Goal: Transaction & Acquisition: Purchase product/service

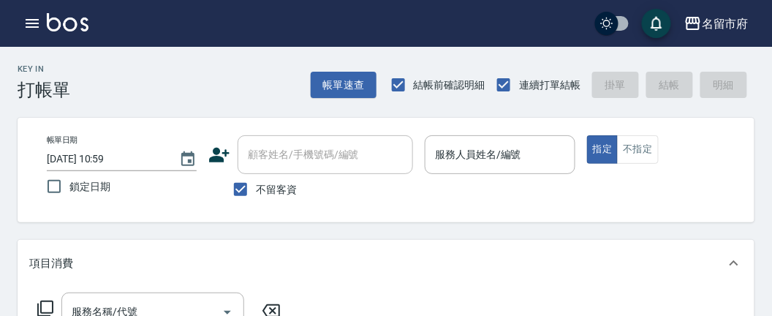
click at [31, 25] on icon "button" at bounding box center [32, 24] width 18 height 18
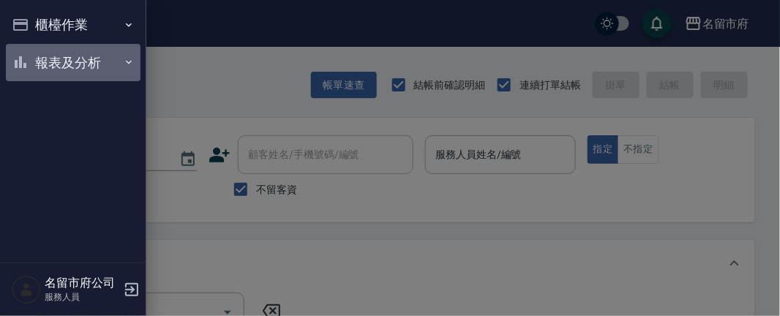
drag, startPoint x: 55, startPoint y: 64, endPoint x: 64, endPoint y: 203, distance: 140.0
click at [55, 67] on button "報表及分析" at bounding box center [73, 63] width 135 height 38
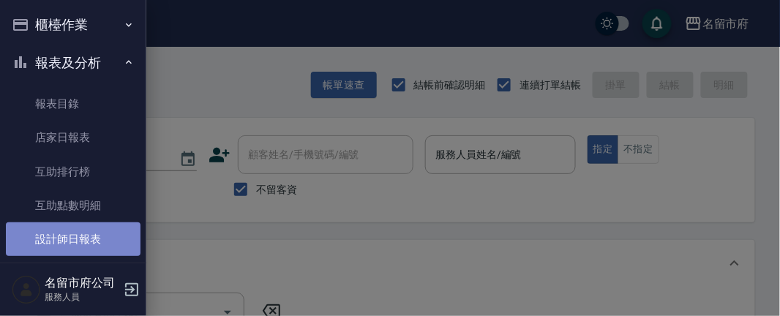
click at [74, 227] on link "設計師日報表" at bounding box center [73, 239] width 135 height 34
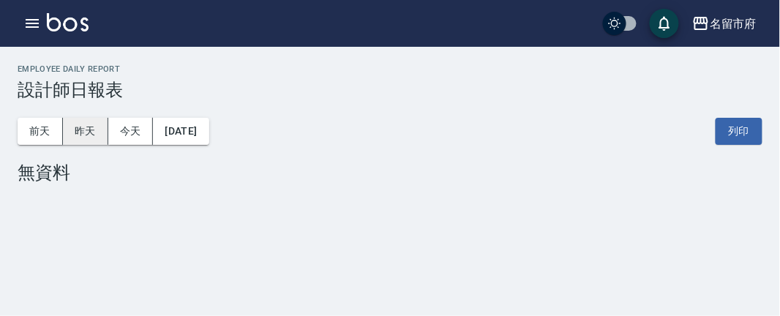
click at [77, 129] on button "昨天" at bounding box center [85, 131] width 45 height 27
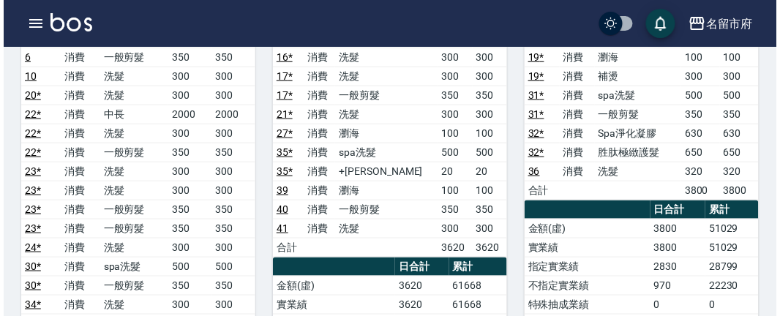
scroll to position [325, 0]
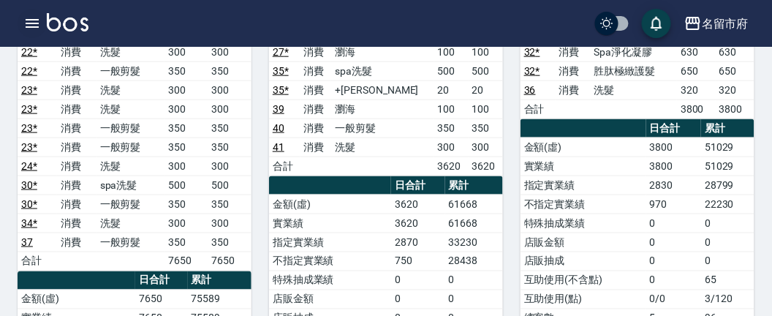
click at [36, 20] on icon "button" at bounding box center [32, 24] width 18 height 18
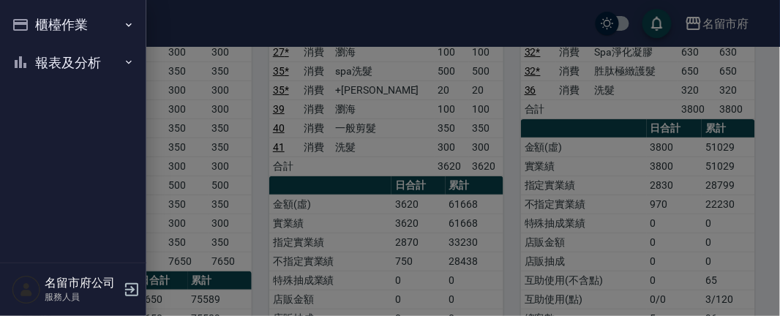
click at [35, 20] on button "櫃檯作業" at bounding box center [73, 25] width 135 height 38
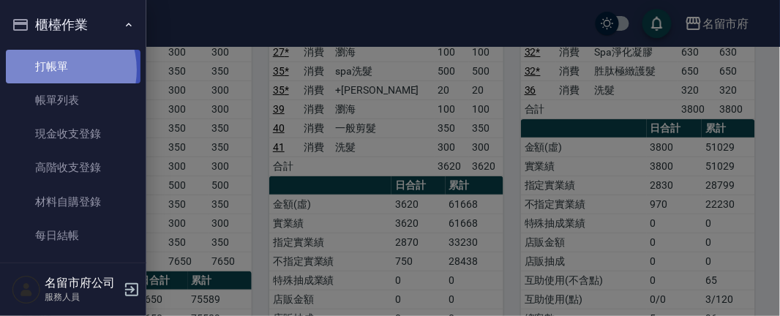
click at [51, 69] on link "打帳單" at bounding box center [73, 67] width 135 height 34
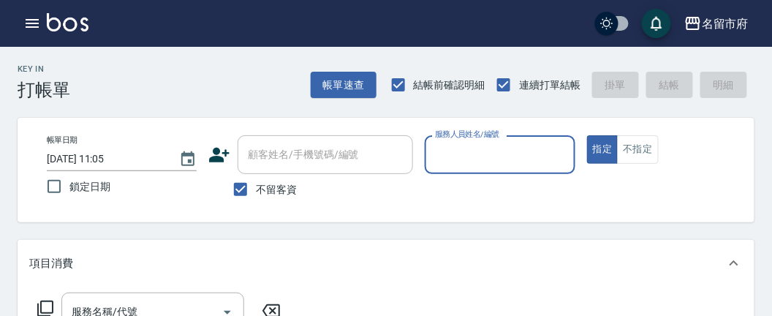
click at [197, 79] on div "Key In 打帳單 帳單速查 結帳前確認明細 連續打單結帳 掛單 結帳 明細" at bounding box center [377, 73] width 755 height 53
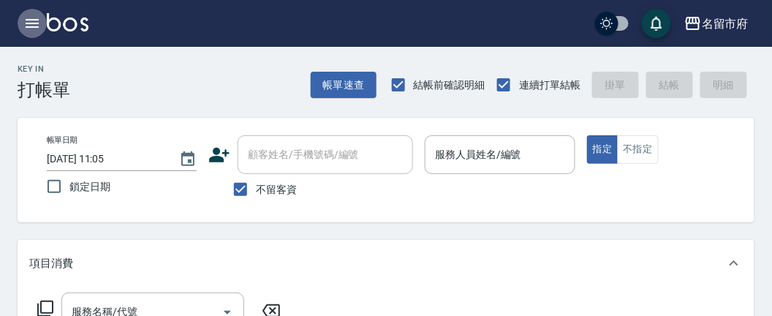
click at [34, 23] on icon "button" at bounding box center [32, 23] width 13 height 9
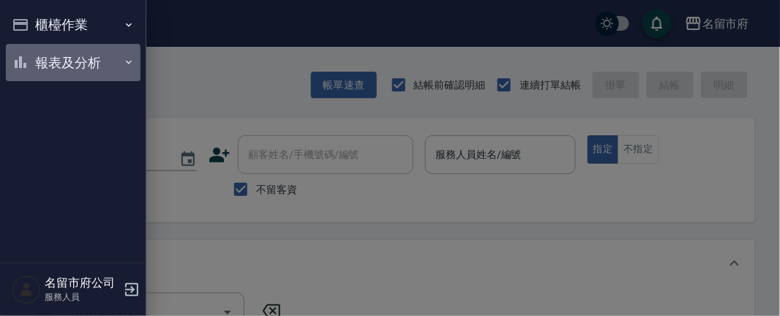
click at [59, 61] on button "報表及分析" at bounding box center [73, 63] width 135 height 38
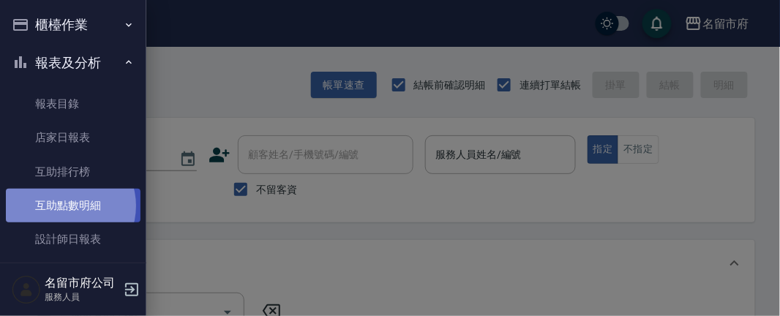
click at [67, 206] on link "互助點數明細" at bounding box center [73, 206] width 135 height 34
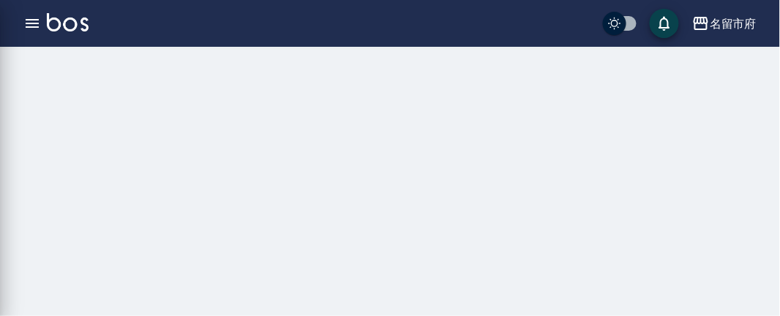
drag, startPoint x: 70, startPoint y: 206, endPoint x: 80, endPoint y: 203, distance: 9.9
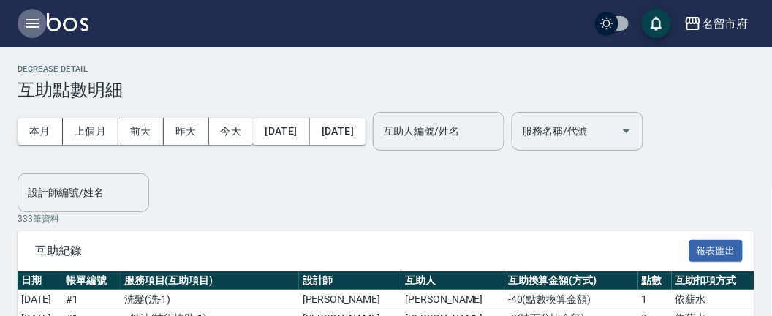
click at [29, 18] on icon "button" at bounding box center [32, 24] width 18 height 18
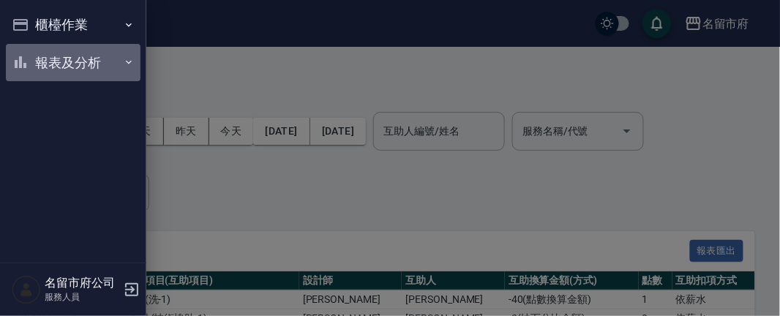
click at [72, 67] on button "報表及分析" at bounding box center [73, 63] width 135 height 38
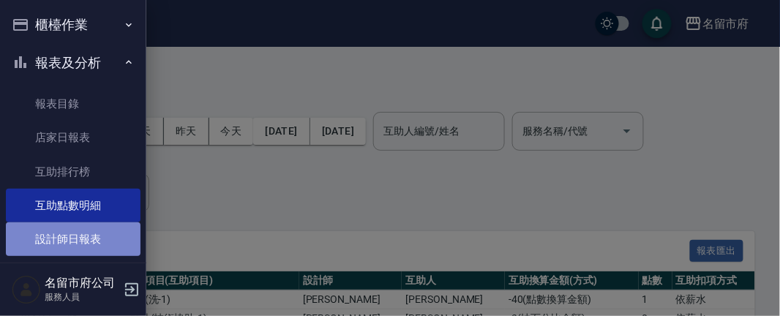
click at [88, 238] on link "設計師日報表" at bounding box center [73, 239] width 135 height 34
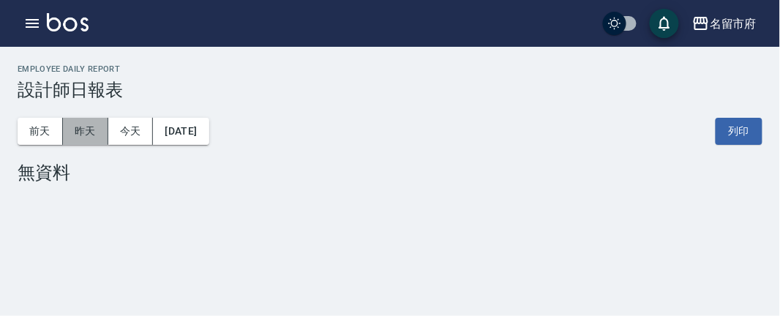
click at [85, 132] on button "昨天" at bounding box center [85, 131] width 45 height 27
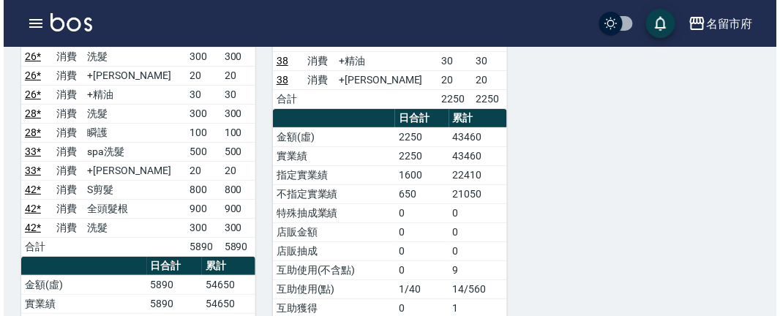
scroll to position [1031, 0]
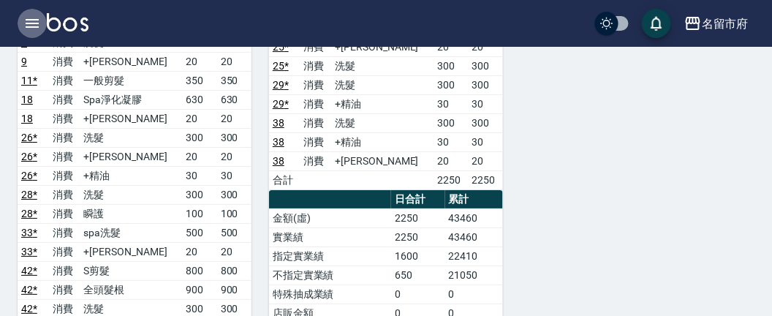
click at [31, 24] on icon "button" at bounding box center [32, 24] width 18 height 18
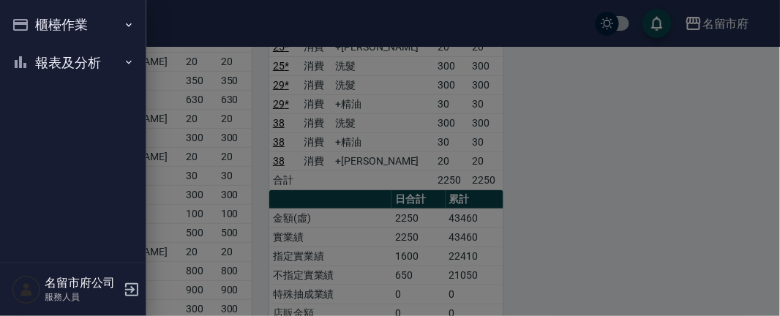
click at [34, 21] on button "櫃檯作業" at bounding box center [73, 25] width 135 height 38
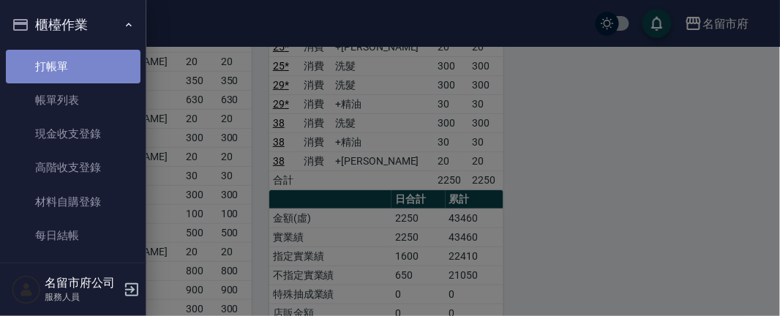
click at [86, 62] on link "打帳單" at bounding box center [73, 67] width 135 height 34
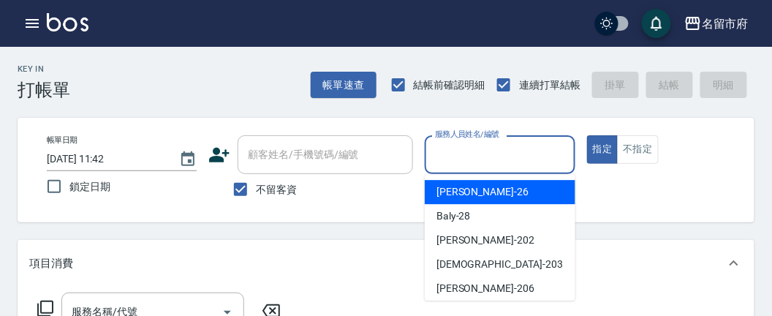
click at [445, 149] on input "服務人員姓名/編號" at bounding box center [500, 155] width 137 height 26
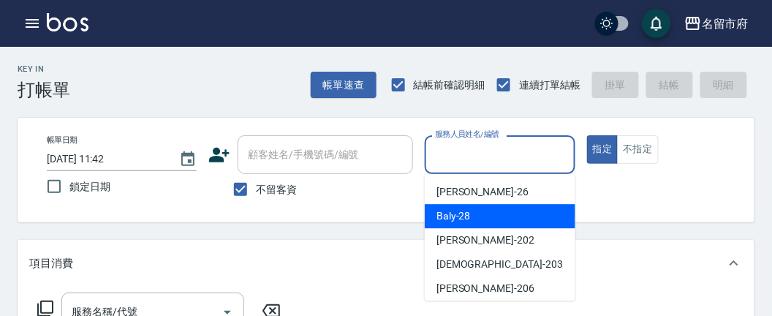
click at [454, 227] on div "Baly -28" at bounding box center [500, 216] width 151 height 24
type input "Baly-28"
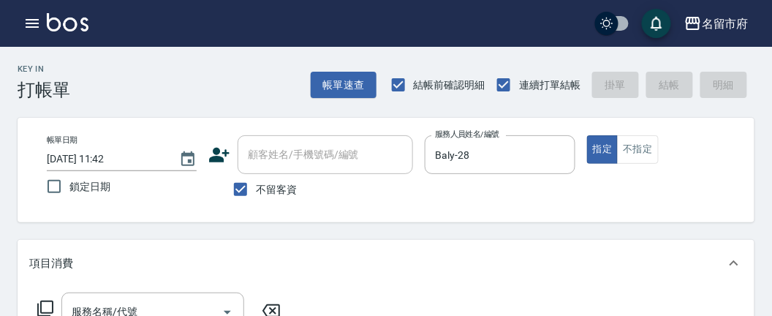
click at [52, 304] on icon at bounding box center [45, 309] width 16 height 16
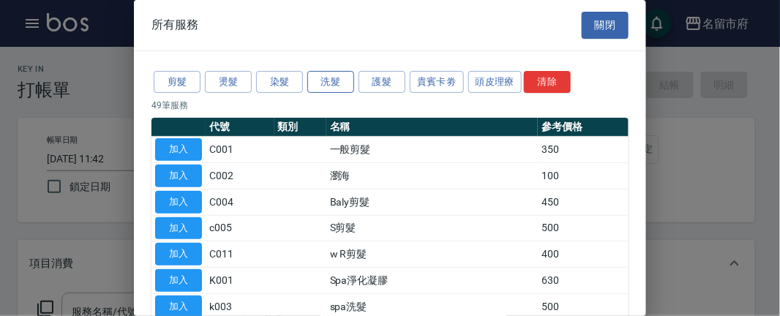
click at [331, 84] on button "洗髮" at bounding box center [330, 82] width 47 height 23
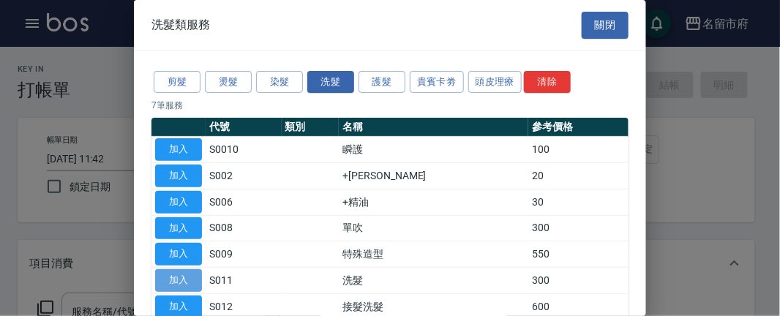
click at [181, 279] on button "加入" at bounding box center [178, 280] width 47 height 23
type input "洗髮(S011)"
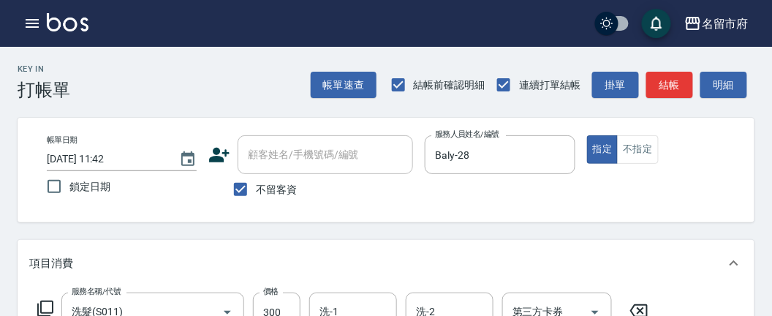
scroll to position [162, 0]
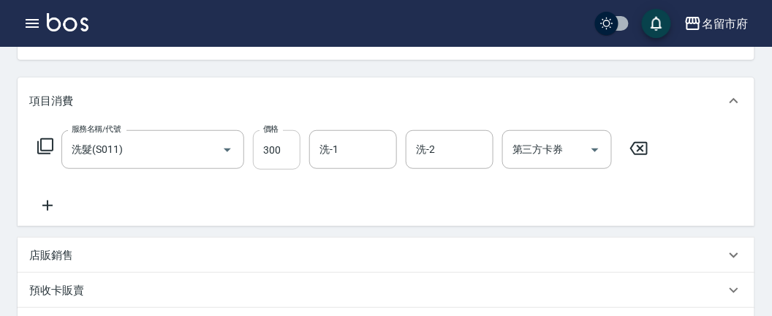
click at [290, 153] on input "300" at bounding box center [277, 149] width 48 height 39
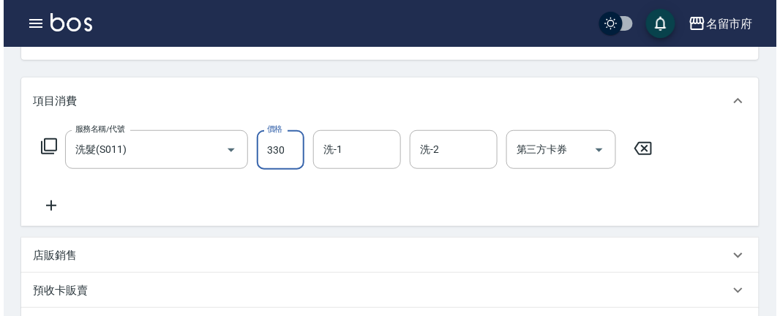
scroll to position [464, 0]
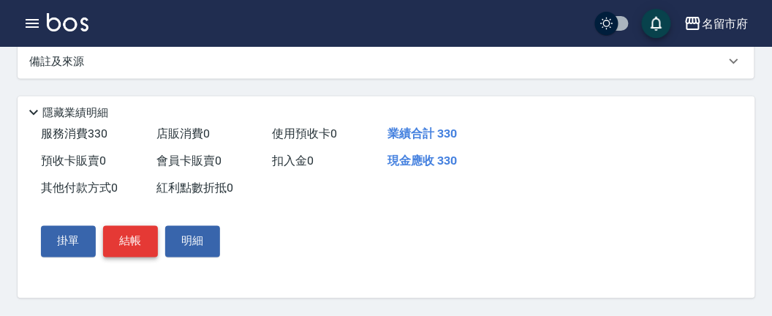
type input "330"
click at [124, 243] on button "結帳" at bounding box center [130, 241] width 55 height 31
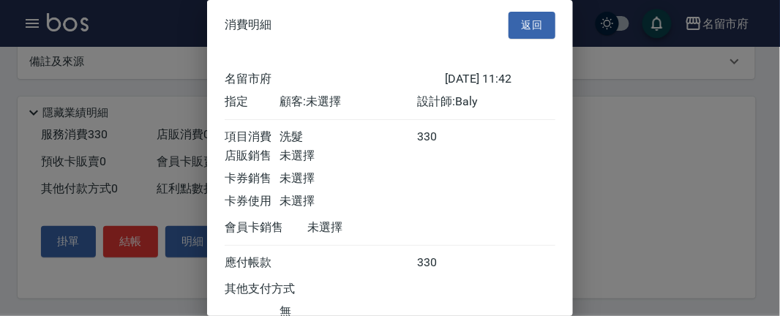
scroll to position [118, 0]
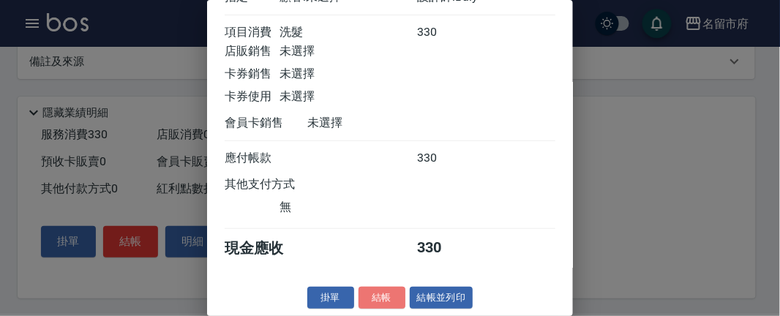
click at [378, 306] on button "結帳" at bounding box center [381, 298] width 47 height 23
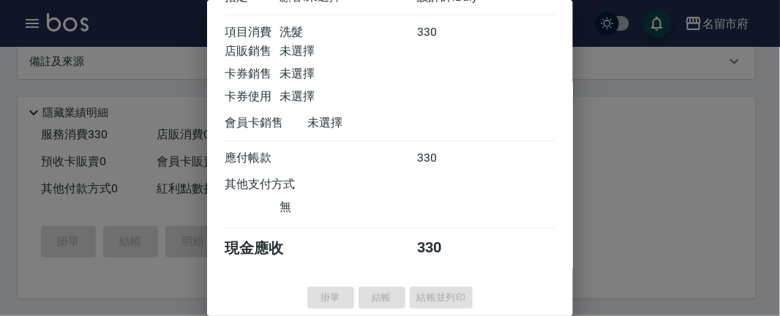
type input "[DATE] 11:50"
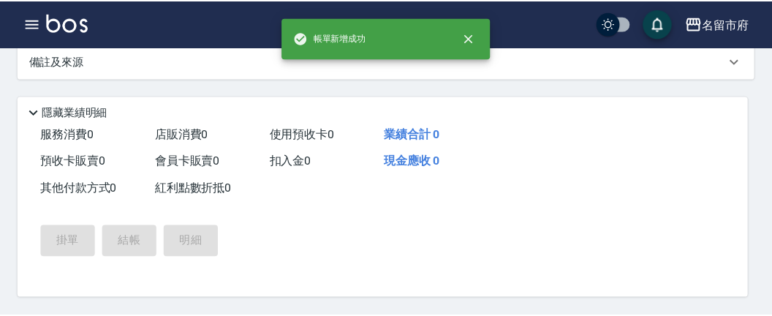
scroll to position [0, 0]
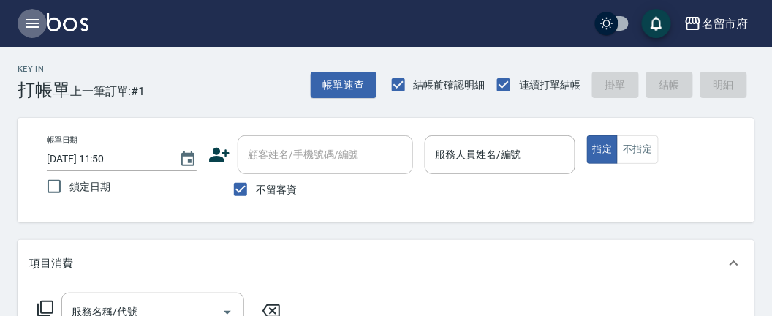
click at [36, 21] on icon "button" at bounding box center [32, 24] width 18 height 18
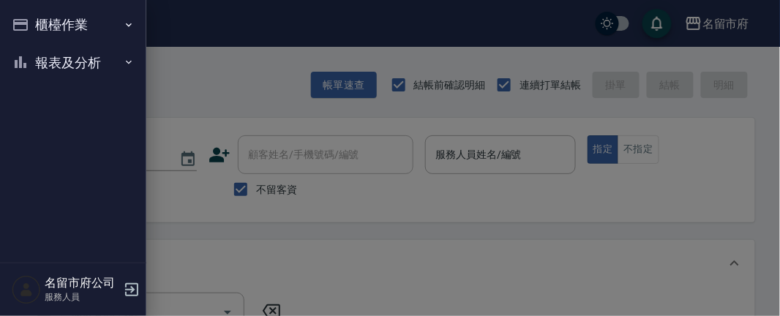
drag, startPoint x: 64, startPoint y: 66, endPoint x: 79, endPoint y: 76, distance: 18.5
click at [64, 66] on button "報表及分析" at bounding box center [73, 63] width 135 height 38
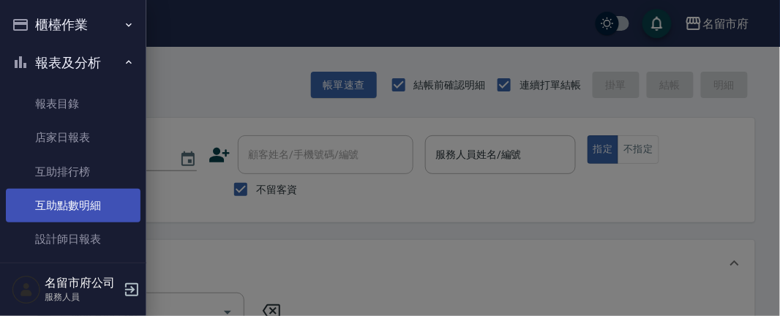
click at [101, 203] on link "互助點數明細" at bounding box center [73, 206] width 135 height 34
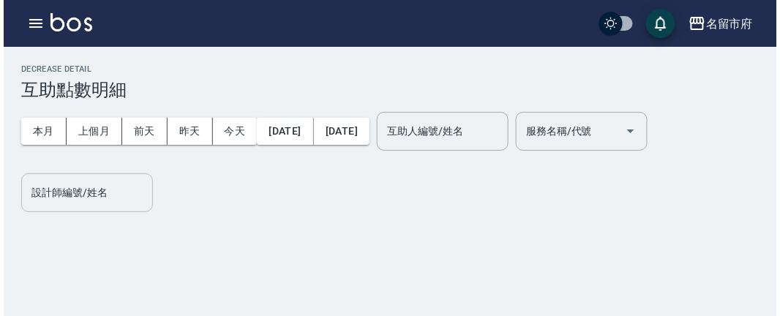
scroll to position [55, 0]
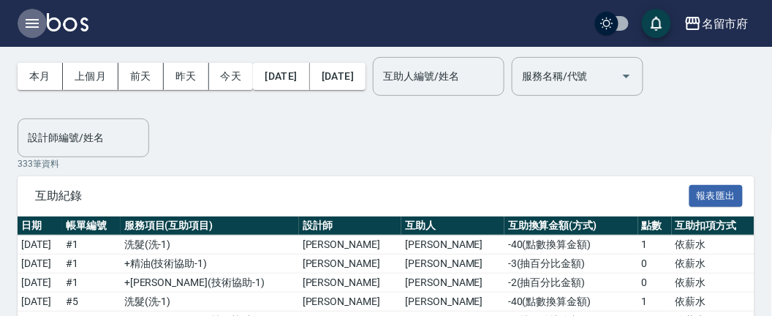
click at [37, 32] on button "button" at bounding box center [32, 23] width 29 height 29
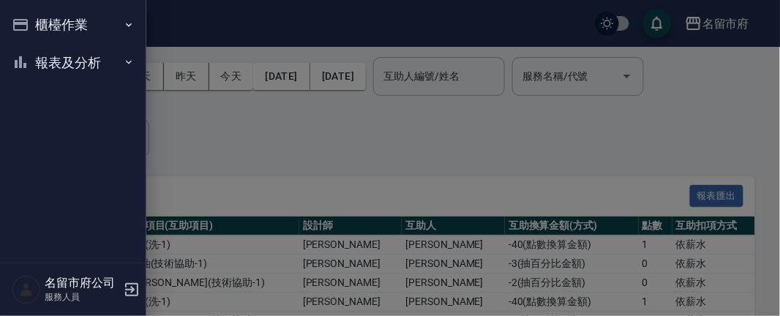
click at [60, 62] on button "報表及分析" at bounding box center [73, 63] width 135 height 38
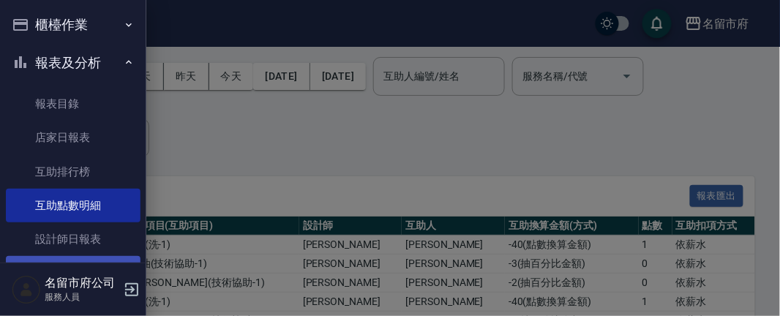
scroll to position [71, 0]
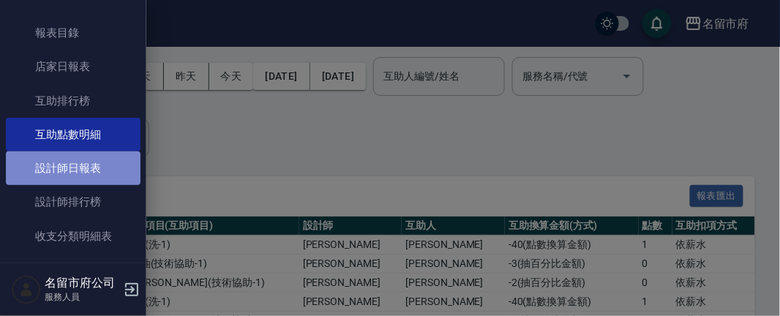
click at [93, 167] on link "設計師日報表" at bounding box center [73, 168] width 135 height 34
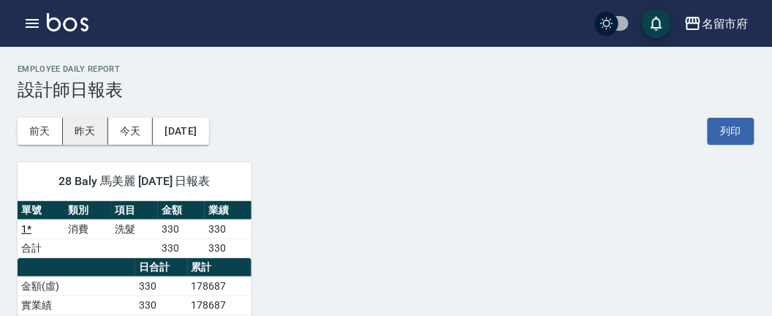
click at [81, 124] on button "昨天" at bounding box center [85, 131] width 45 height 27
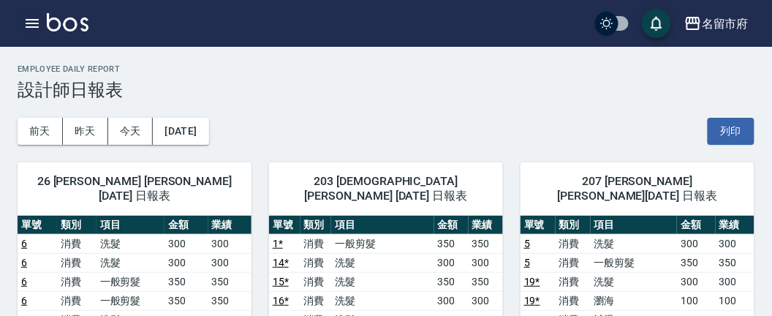
click at [34, 18] on icon "button" at bounding box center [32, 24] width 18 height 18
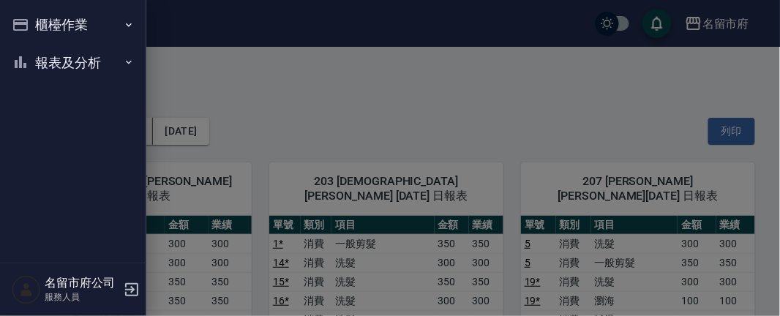
click at [49, 61] on button "報表及分析" at bounding box center [73, 63] width 135 height 38
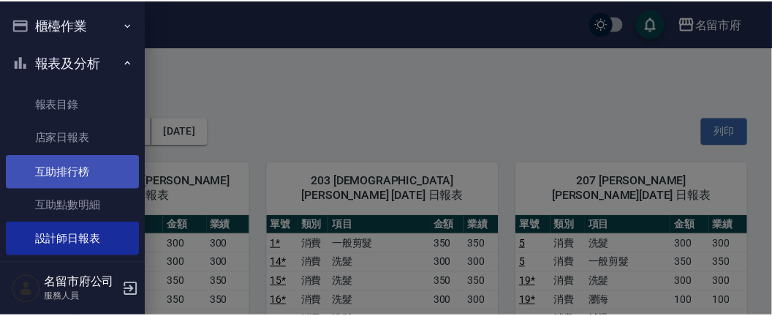
scroll to position [64, 0]
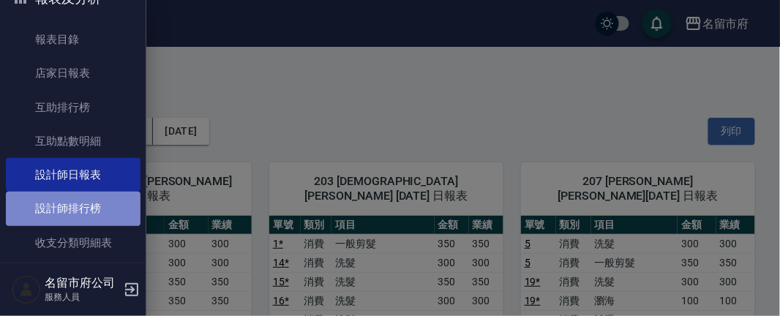
click at [83, 211] on link "設計師排行榜" at bounding box center [73, 209] width 135 height 34
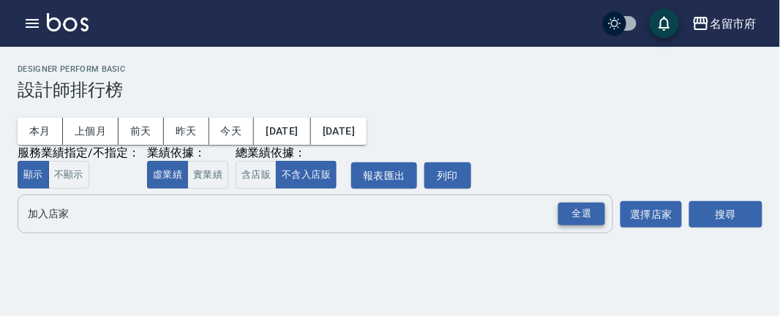
click at [594, 214] on div "全選" at bounding box center [581, 214] width 47 height 23
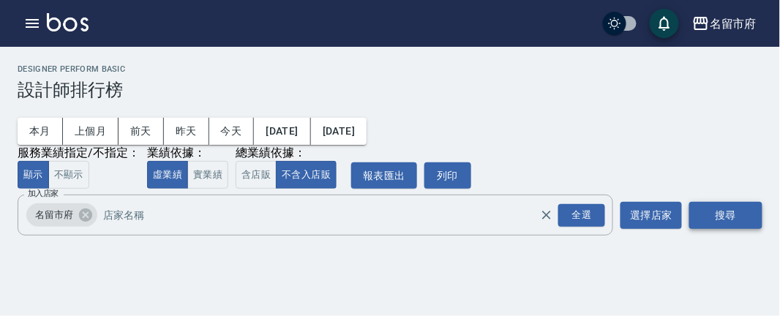
click at [696, 208] on button "搜尋" at bounding box center [725, 215] width 73 height 27
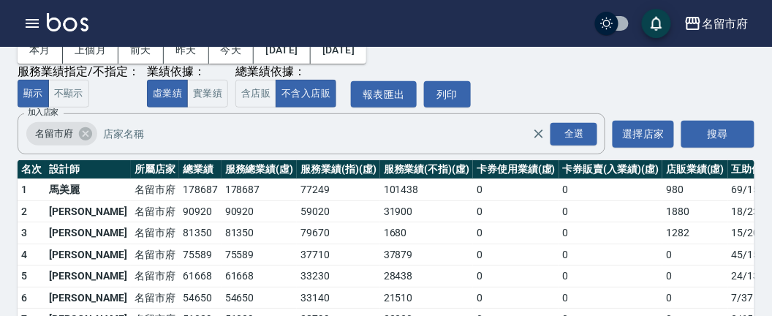
scroll to position [165, 0]
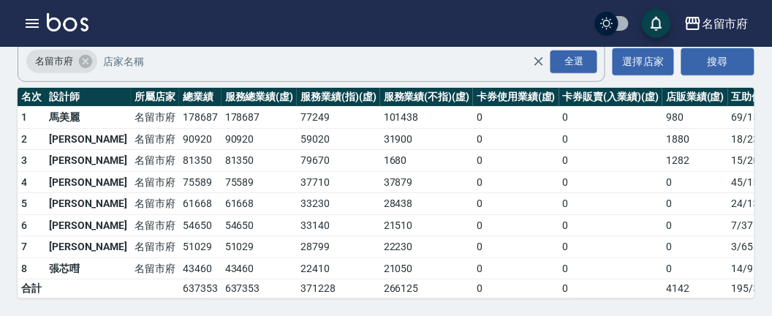
click at [75, 20] on img at bounding box center [68, 22] width 42 height 18
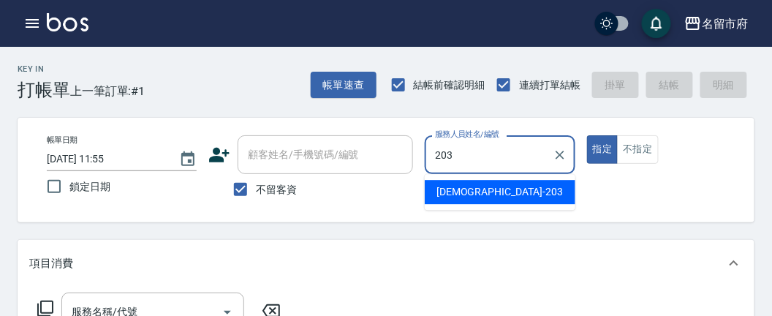
type input "聖德-203"
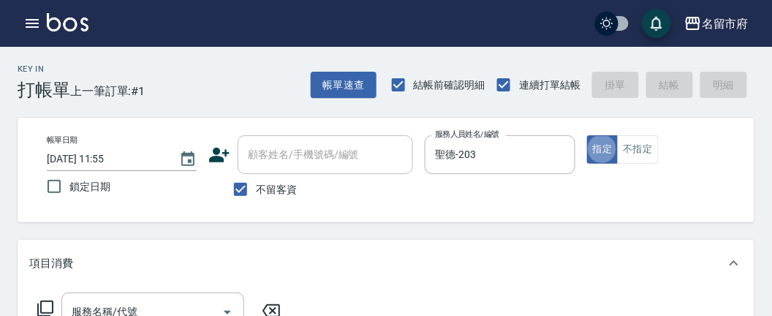
type button "true"
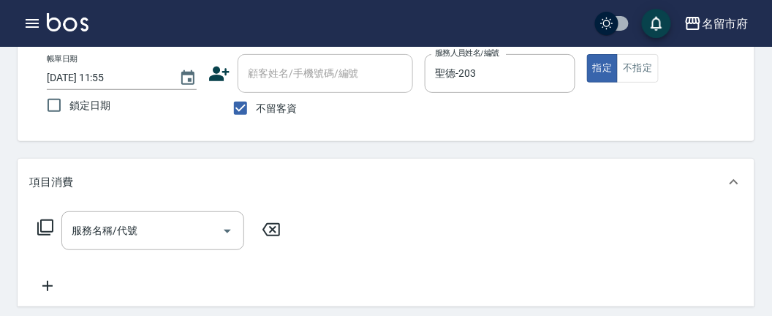
click at [43, 218] on div "服務名稱/代號 服務名稱/代號" at bounding box center [159, 230] width 260 height 39
click at [63, 229] on div "服務名稱/代號" at bounding box center [152, 230] width 183 height 39
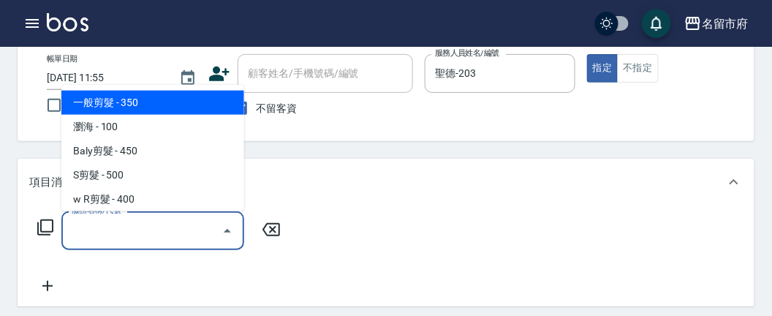
click at [49, 230] on icon at bounding box center [46, 228] width 18 height 18
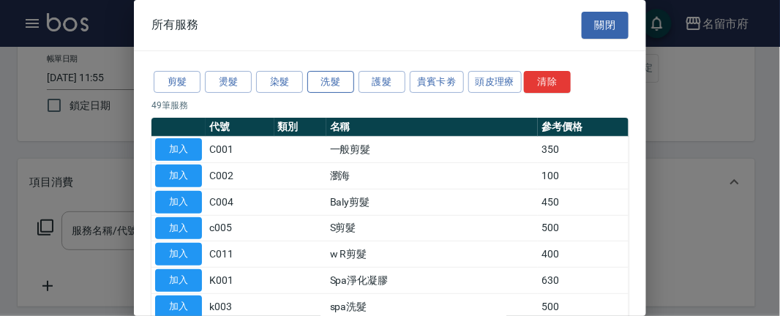
click at [336, 78] on button "洗髮" at bounding box center [330, 82] width 47 height 23
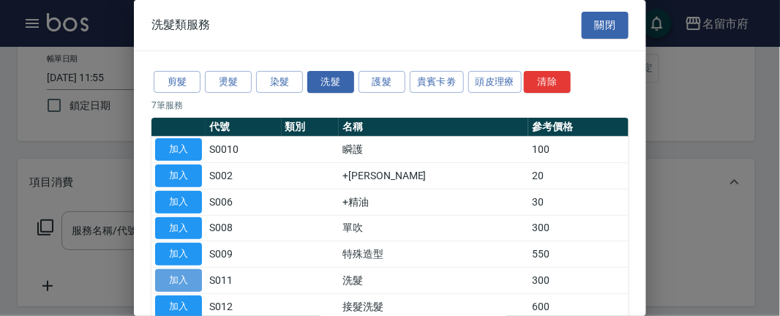
click at [188, 281] on button "加入" at bounding box center [178, 280] width 47 height 23
type input "洗髮(S011)"
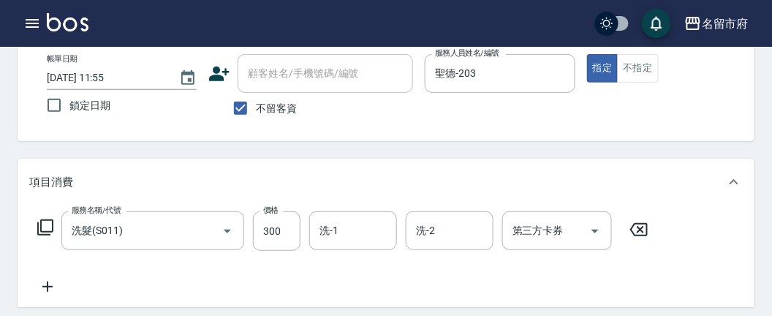
click at [50, 233] on icon at bounding box center [46, 228] width 18 height 18
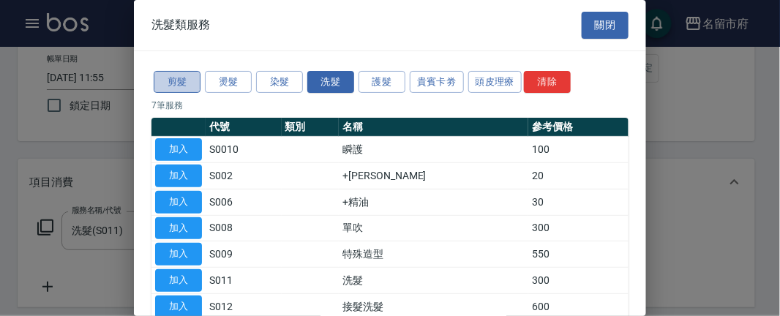
click at [170, 81] on button "剪髮" at bounding box center [177, 82] width 47 height 23
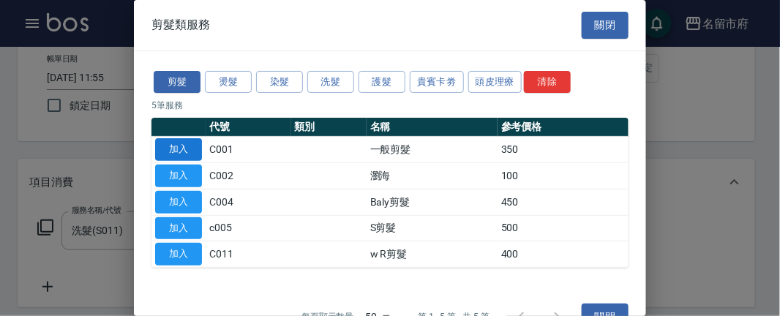
click at [181, 151] on button "加入" at bounding box center [178, 149] width 47 height 23
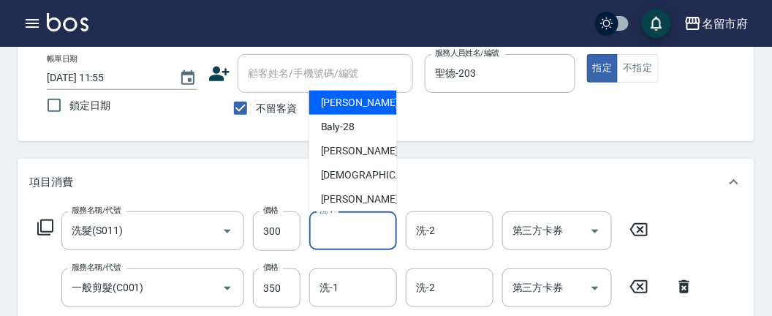
click at [353, 236] on input "洗-1" at bounding box center [353, 231] width 75 height 26
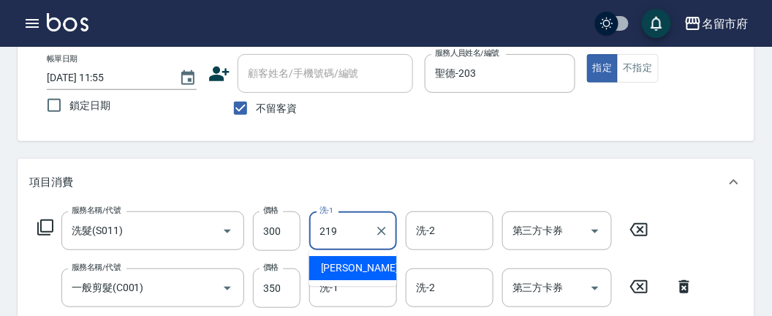
type input "[PERSON_NAME]-219"
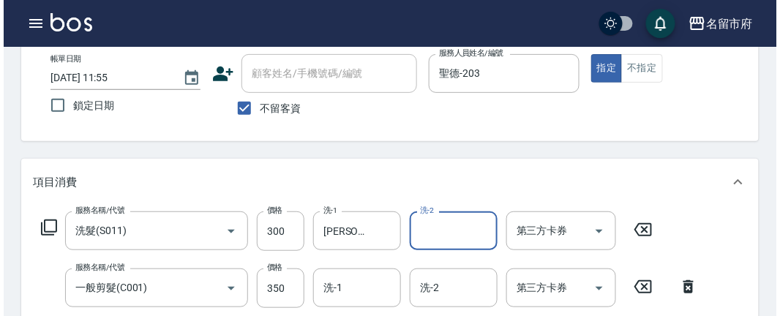
scroll to position [522, 0]
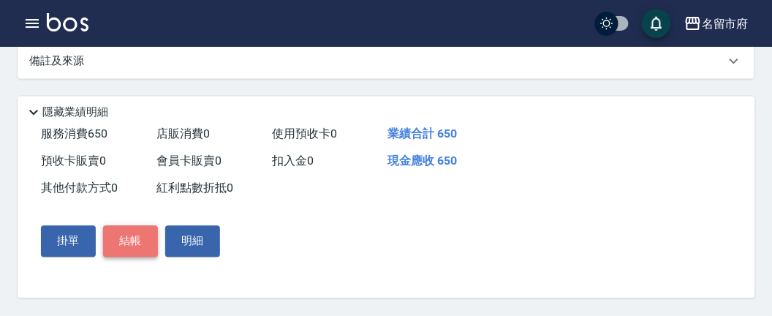
click at [120, 240] on button "結帳" at bounding box center [130, 241] width 55 height 31
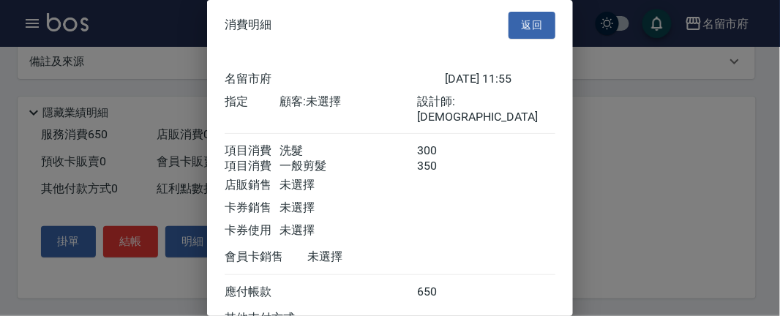
scroll to position [134, 0]
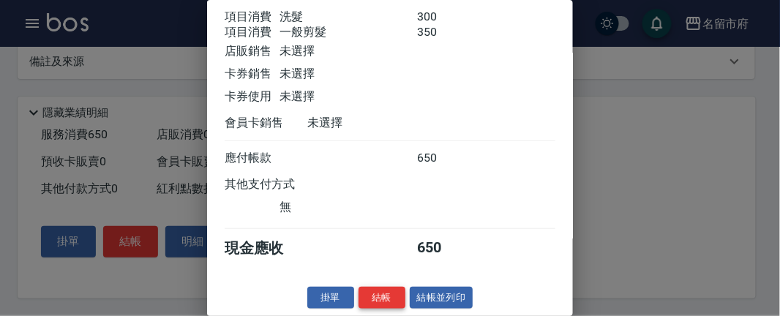
click at [382, 295] on button "結帳" at bounding box center [381, 298] width 47 height 23
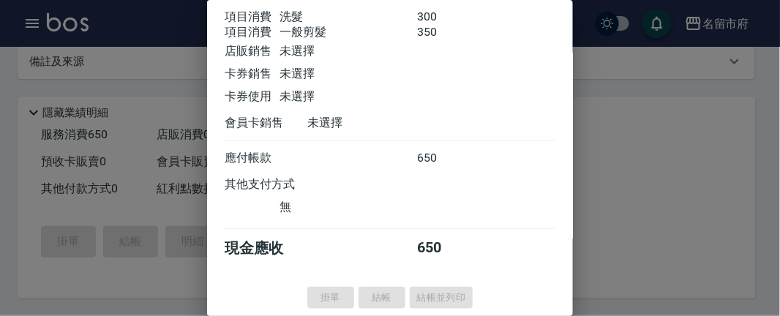
type input "[DATE] 11:57"
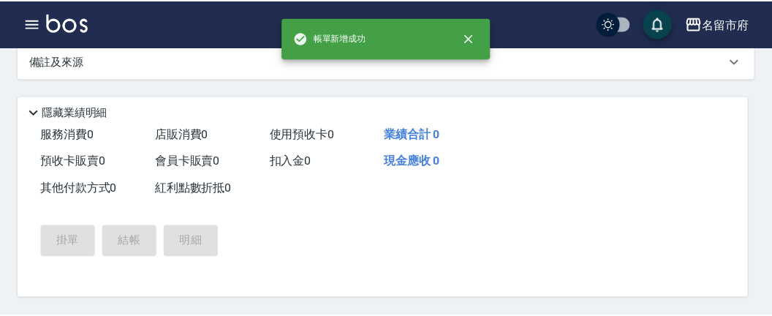
scroll to position [0, 0]
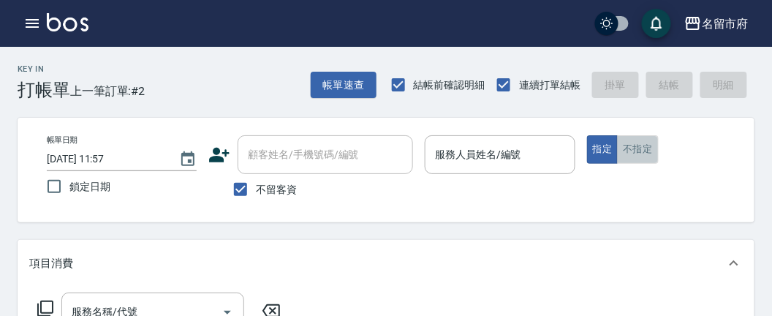
click at [641, 154] on button "不指定" at bounding box center [637, 149] width 41 height 29
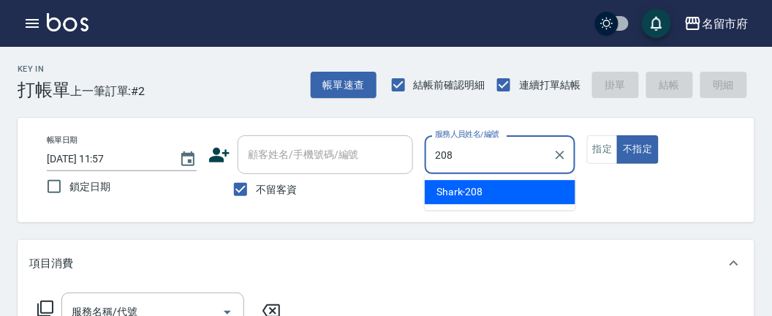
click at [462, 196] on span "Shark -208" at bounding box center [460, 191] width 47 height 15
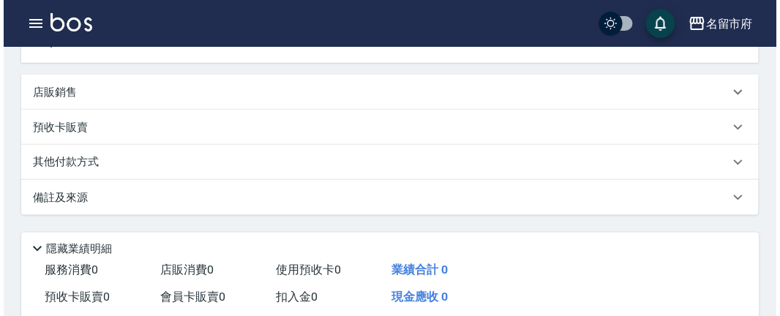
scroll to position [81, 0]
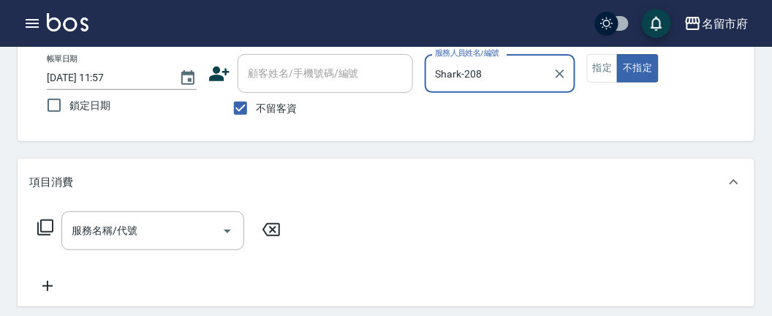
type input "Shark-208"
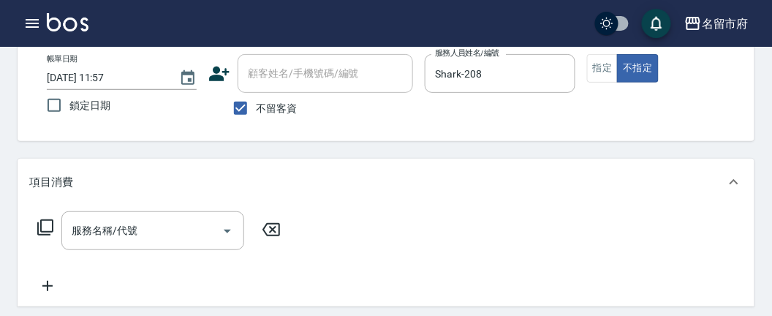
click at [48, 226] on icon at bounding box center [46, 228] width 18 height 18
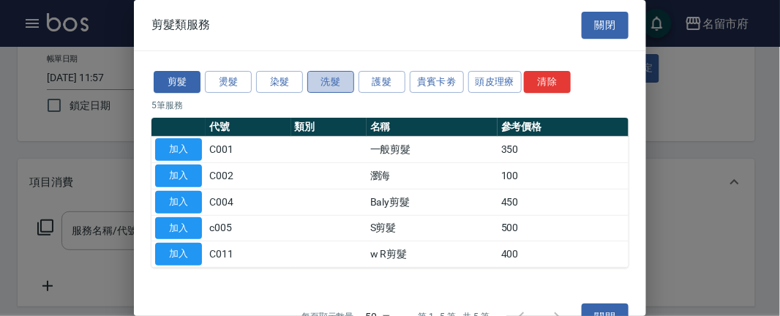
click at [323, 83] on button "洗髮" at bounding box center [330, 82] width 47 height 23
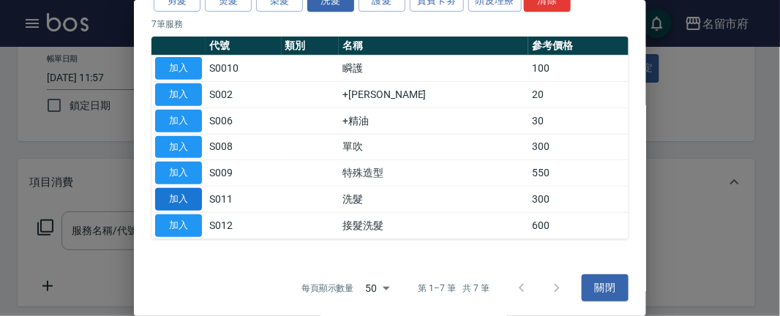
click at [181, 192] on button "加入" at bounding box center [178, 199] width 47 height 23
type input "洗髮(S011)"
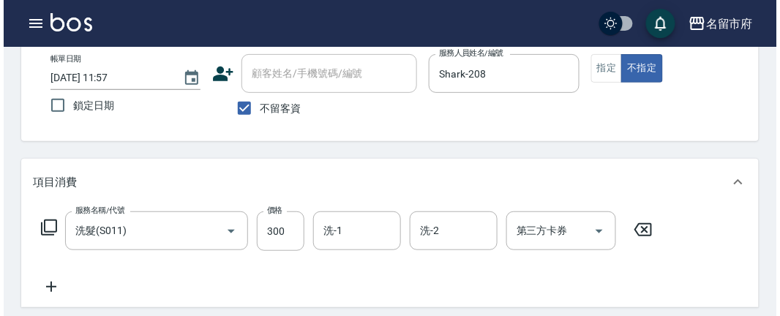
scroll to position [464, 0]
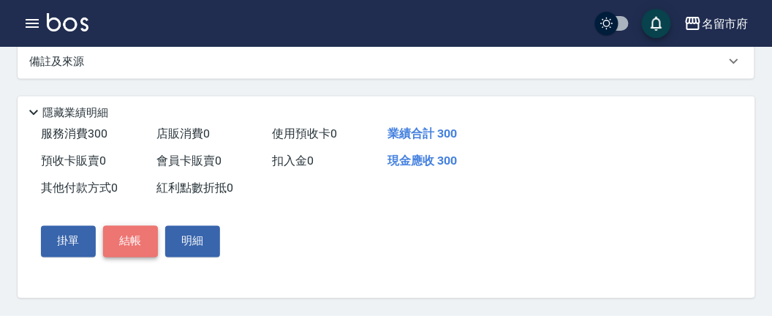
click at [144, 237] on button "結帳" at bounding box center [130, 241] width 55 height 31
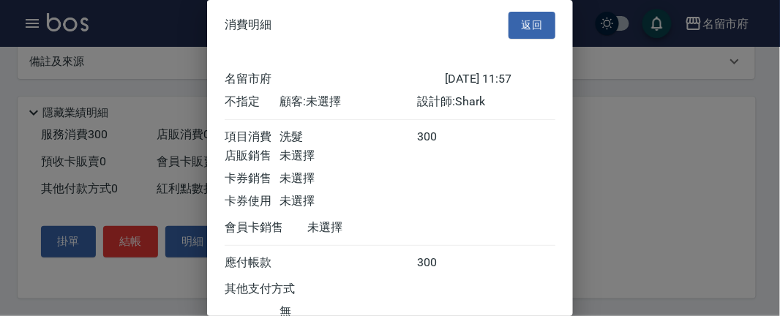
scroll to position [118, 0]
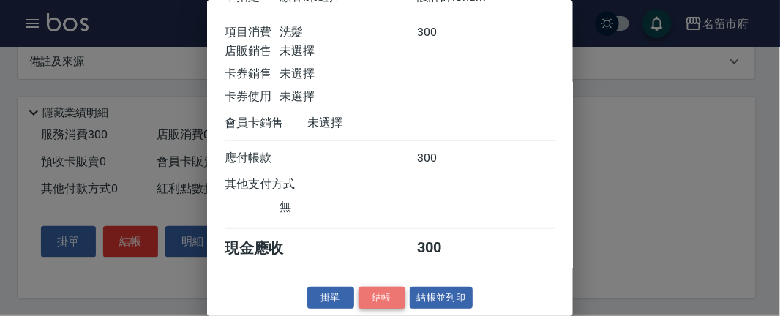
click at [373, 300] on button "結帳" at bounding box center [381, 298] width 47 height 23
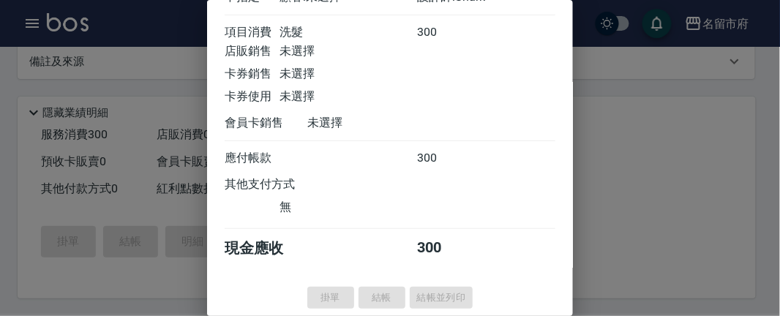
type input "[DATE] 11:58"
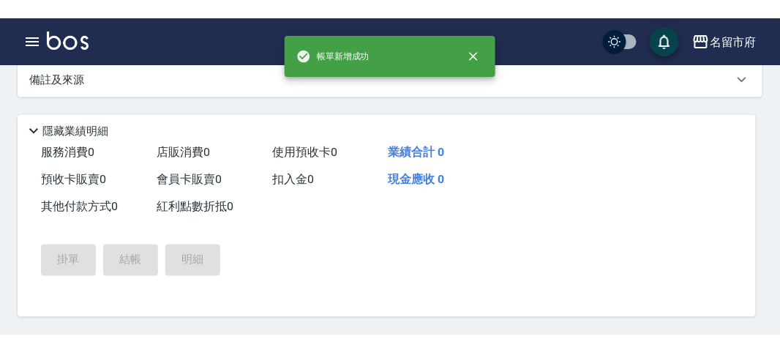
scroll to position [0, 0]
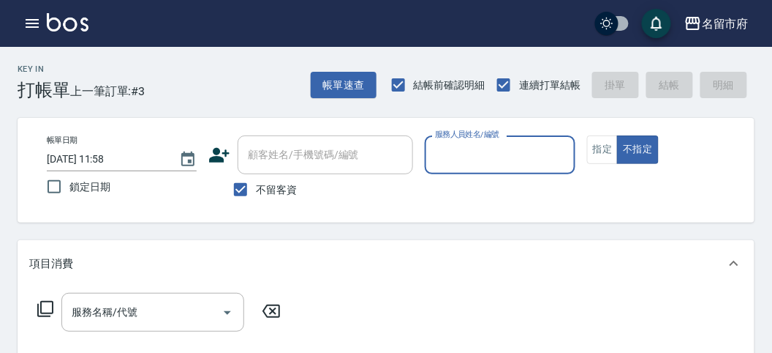
type input "Z"
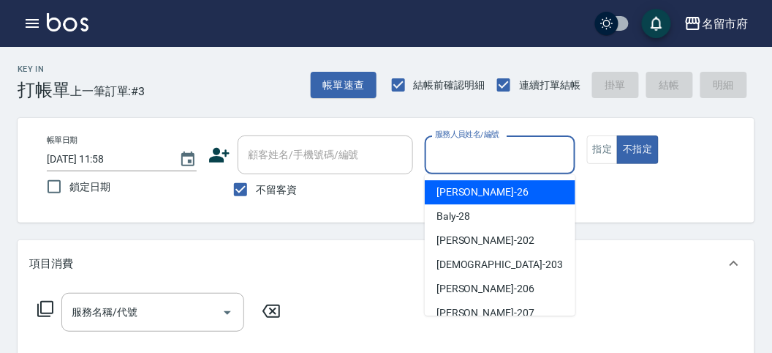
click at [67, 21] on img at bounding box center [68, 22] width 42 height 18
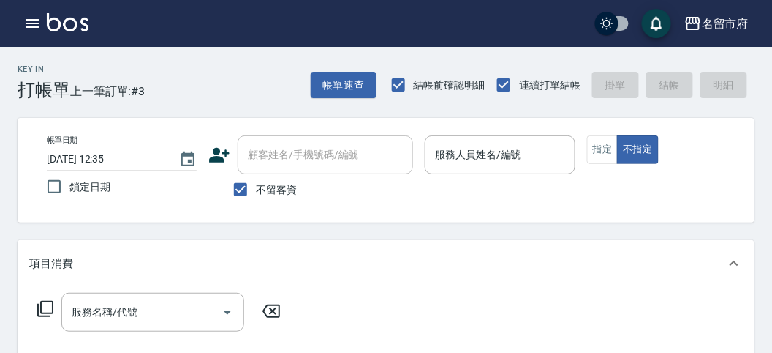
click at [57, 17] on img at bounding box center [68, 22] width 42 height 18
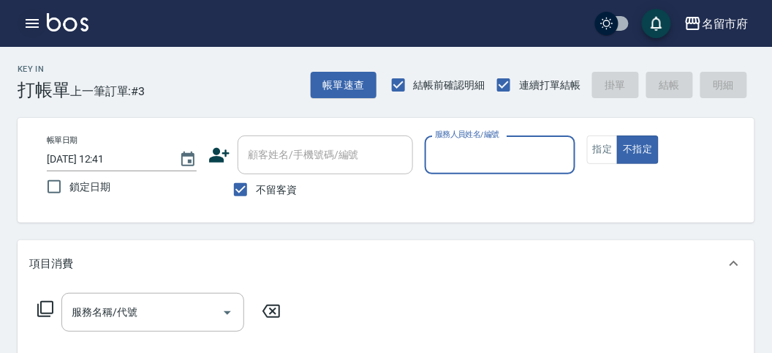
click at [23, 24] on button "button" at bounding box center [32, 23] width 29 height 29
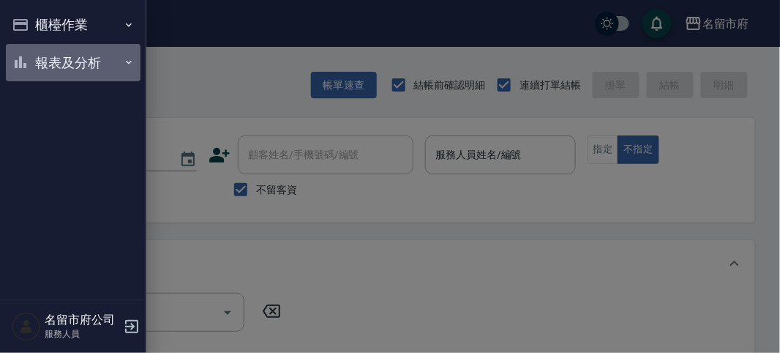
click at [28, 60] on icon "button" at bounding box center [21, 62] width 18 height 18
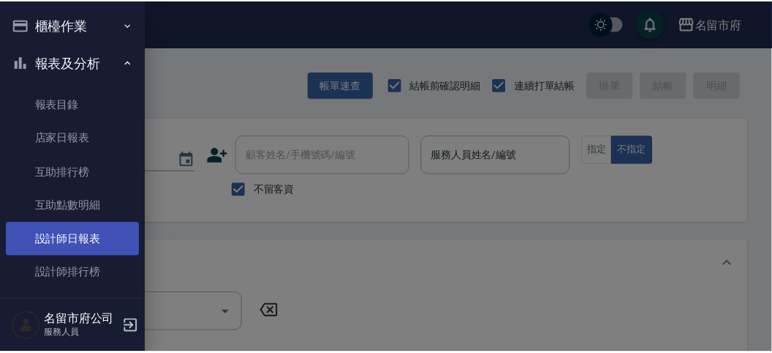
scroll to position [34, 0]
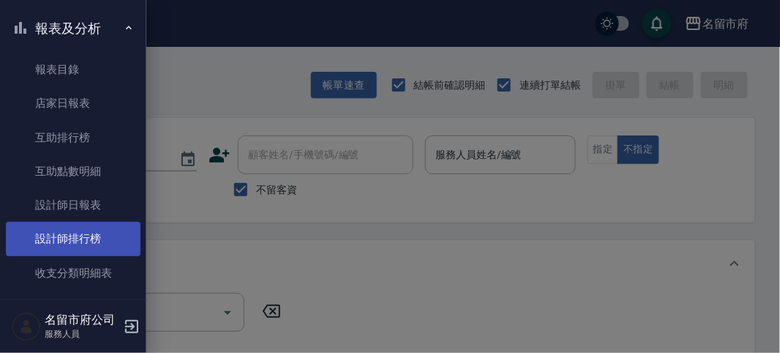
click at [94, 232] on link "設計師排行榜" at bounding box center [73, 239] width 135 height 34
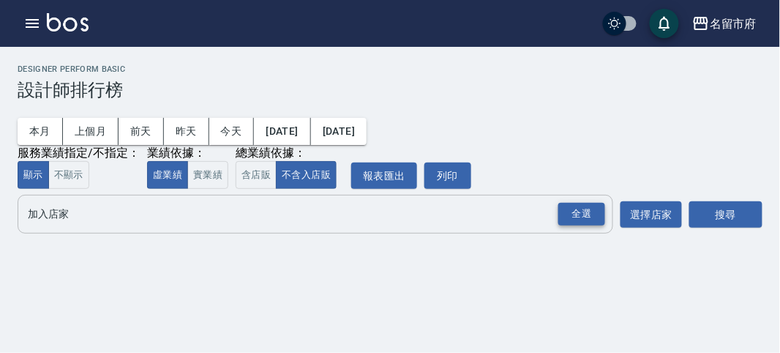
click at [595, 212] on div "全選" at bounding box center [581, 214] width 47 height 23
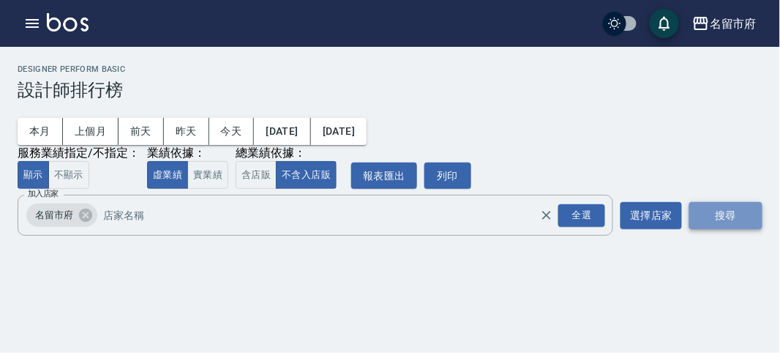
click at [737, 211] on button "搜尋" at bounding box center [725, 215] width 73 height 27
click at [731, 210] on button "搜尋" at bounding box center [725, 215] width 73 height 27
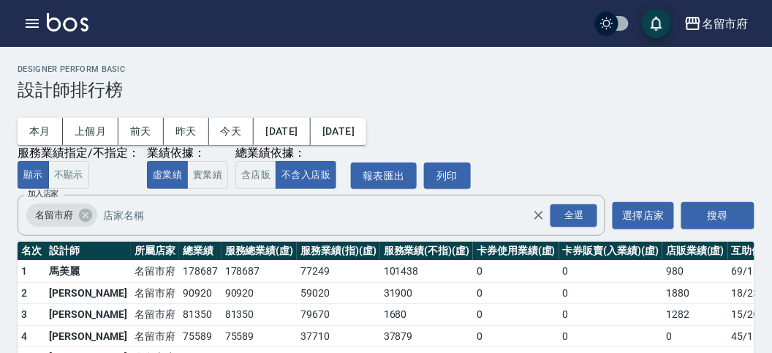
scroll to position [128, 0]
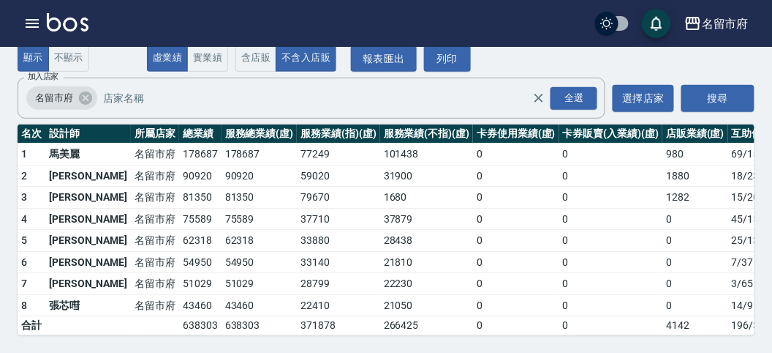
click at [65, 26] on img at bounding box center [68, 22] width 42 height 18
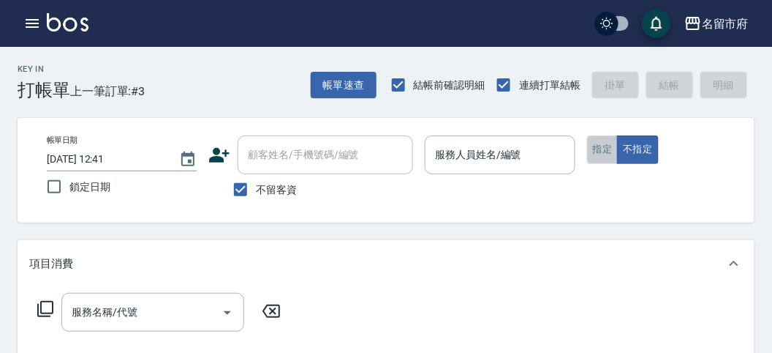
click at [599, 146] on button "指定" at bounding box center [602, 149] width 31 height 29
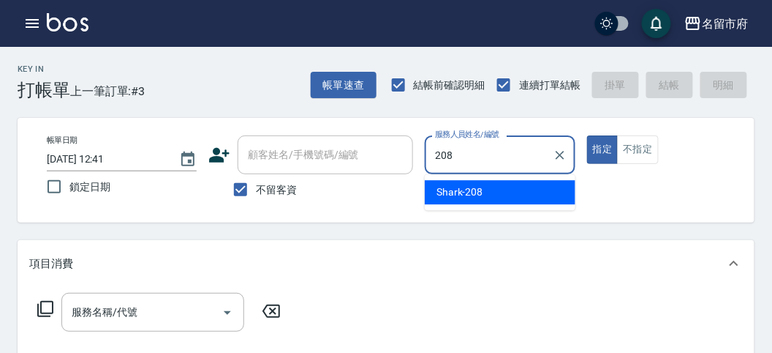
click at [475, 191] on span "Shark -208" at bounding box center [460, 191] width 47 height 15
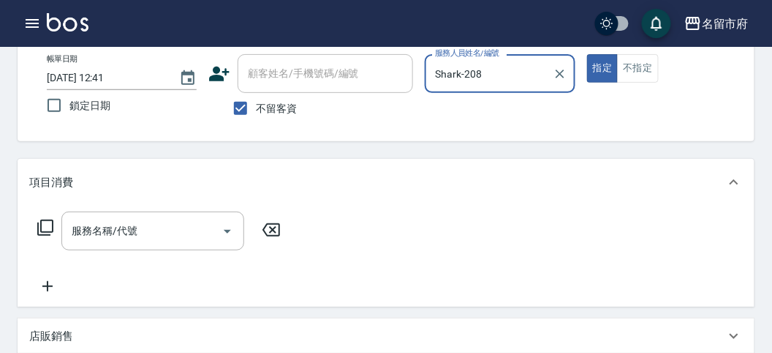
scroll to position [162, 0]
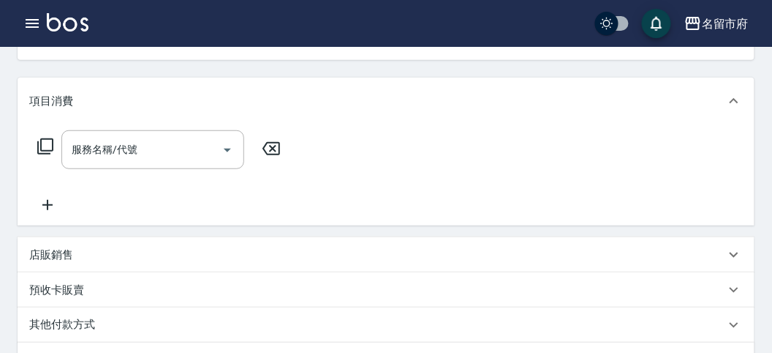
type input "Shark-208"
click at [44, 143] on icon at bounding box center [46, 147] width 18 height 18
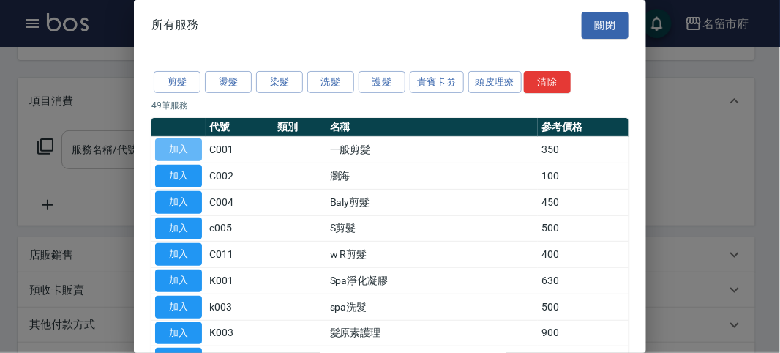
drag, startPoint x: 195, startPoint y: 146, endPoint x: 189, endPoint y: 151, distance: 8.3
click at [195, 146] on button "加入" at bounding box center [178, 149] width 47 height 23
type input "一般剪髮(C001)"
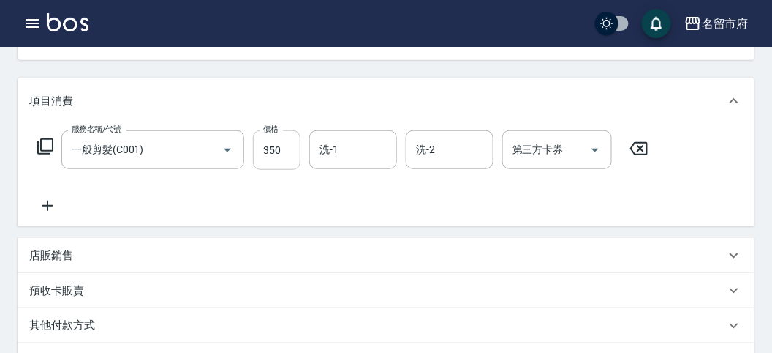
click at [291, 148] on input "350" at bounding box center [277, 149] width 48 height 39
type input "350"
click at [48, 143] on icon at bounding box center [46, 147] width 18 height 18
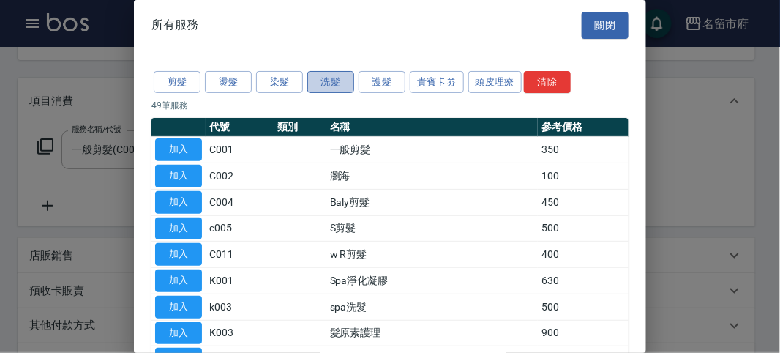
click at [330, 75] on button "洗髮" at bounding box center [330, 82] width 47 height 23
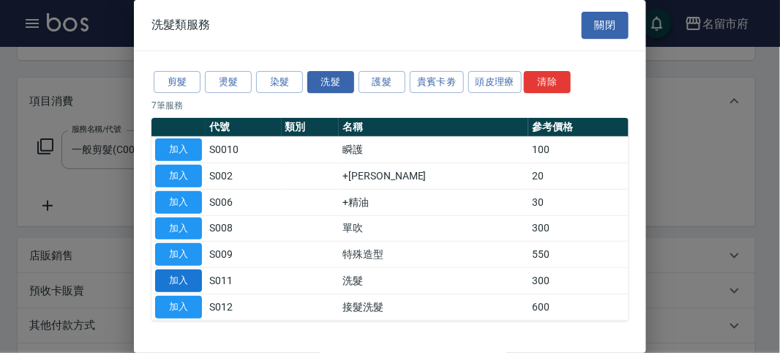
click at [187, 276] on button "加入" at bounding box center [178, 280] width 47 height 23
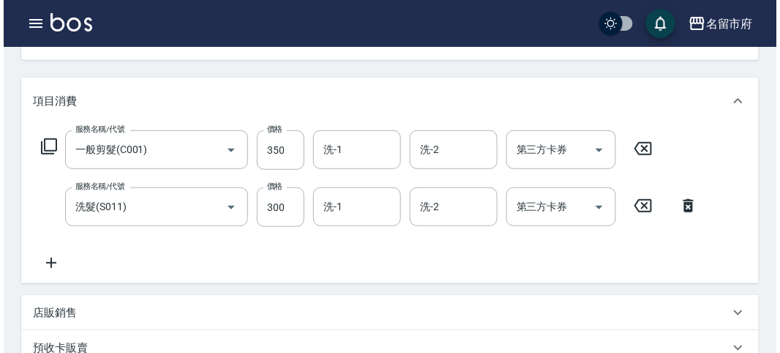
scroll to position [485, 0]
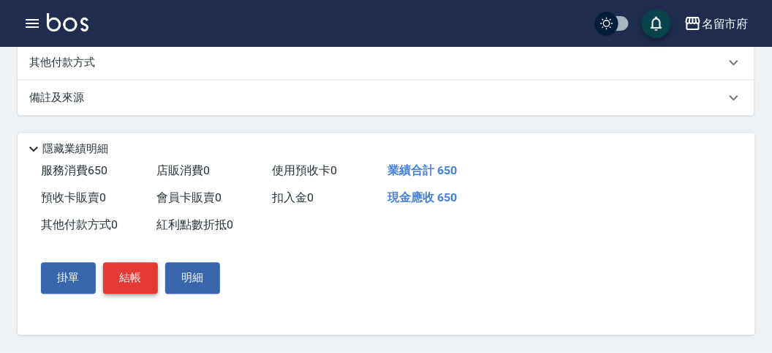
click at [124, 274] on button "結帳" at bounding box center [130, 278] width 55 height 31
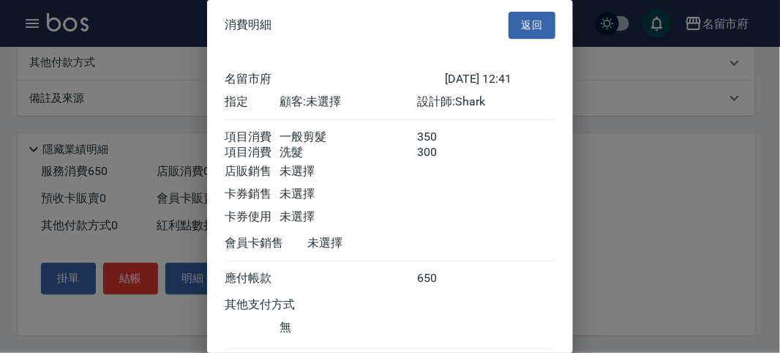
scroll to position [97, 0]
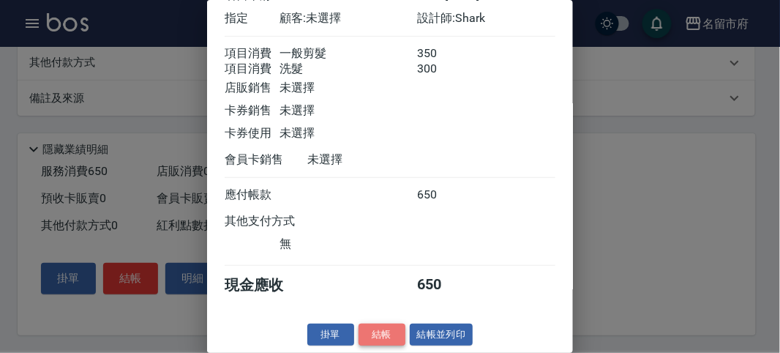
click at [390, 315] on button "結帳" at bounding box center [381, 334] width 47 height 23
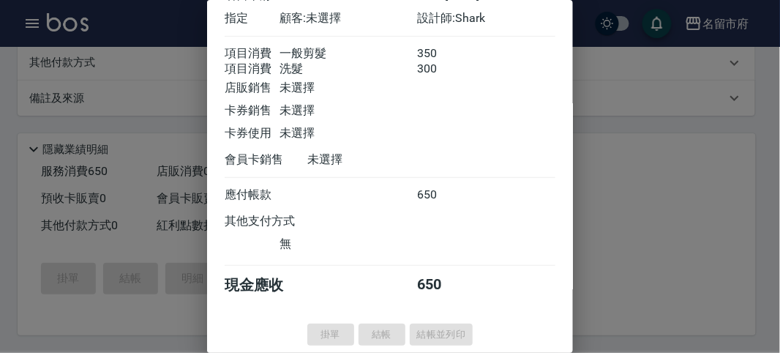
type input "[DATE] 12:58"
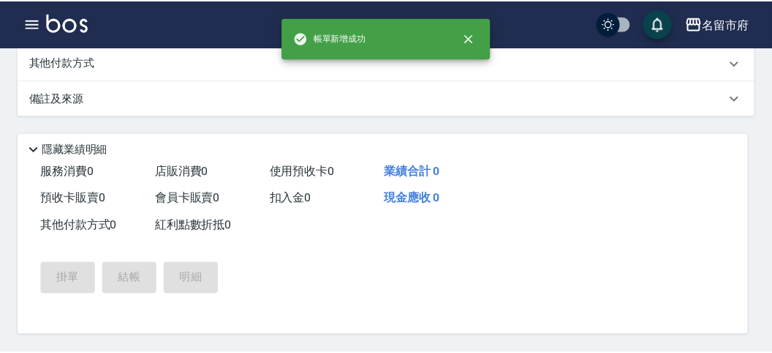
scroll to position [0, 0]
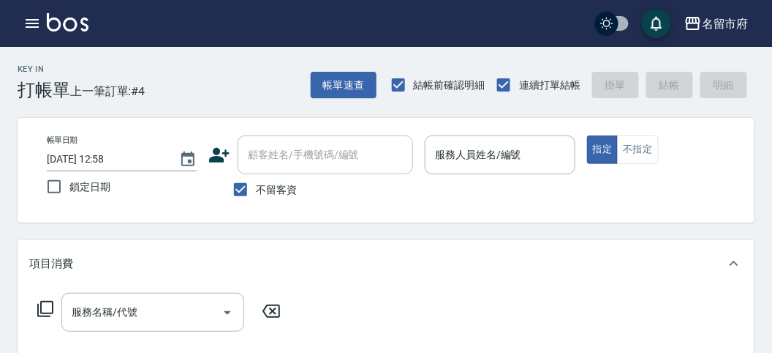
click at [424, 277] on div "項目消費" at bounding box center [386, 263] width 737 height 47
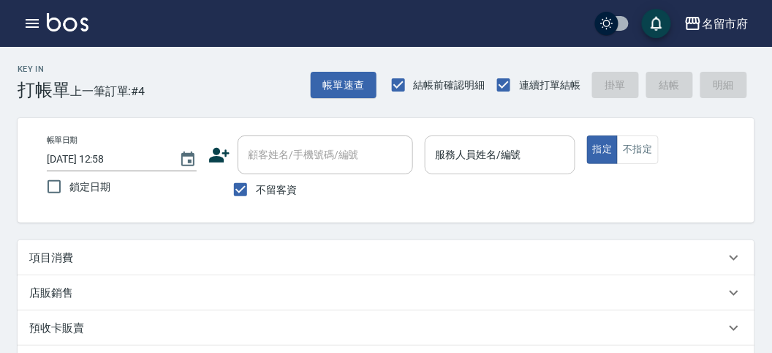
click at [452, 158] on input "服務人員姓名/編號" at bounding box center [500, 155] width 137 height 26
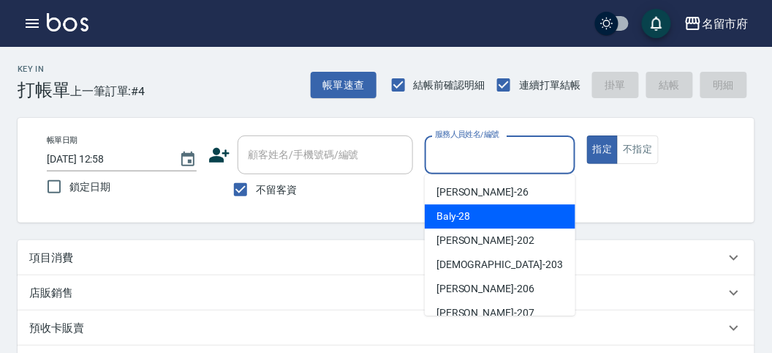
click at [443, 222] on span "Baly -28" at bounding box center [454, 215] width 34 height 15
type input "Baly-28"
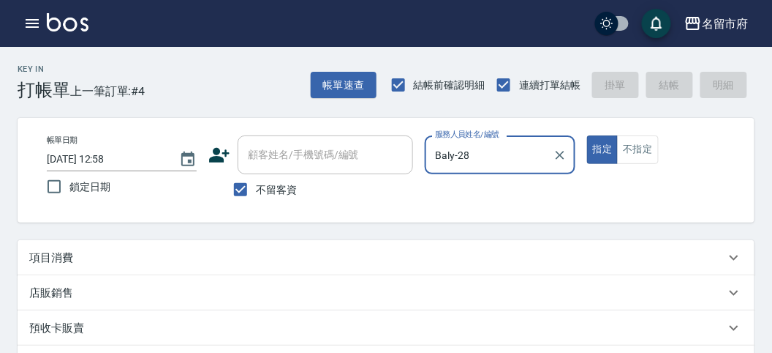
click at [54, 250] on p "項目消費" at bounding box center [51, 257] width 44 height 15
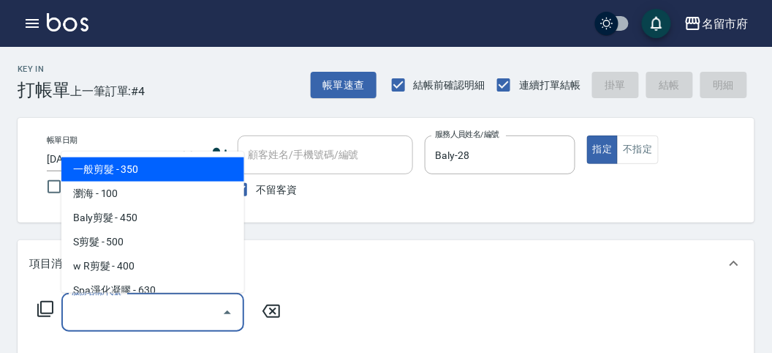
drag, startPoint x: 91, startPoint y: 312, endPoint x: 92, endPoint y: 302, distance: 9.5
click at [92, 310] on input "服務名稱/代號" at bounding box center [142, 312] width 148 height 26
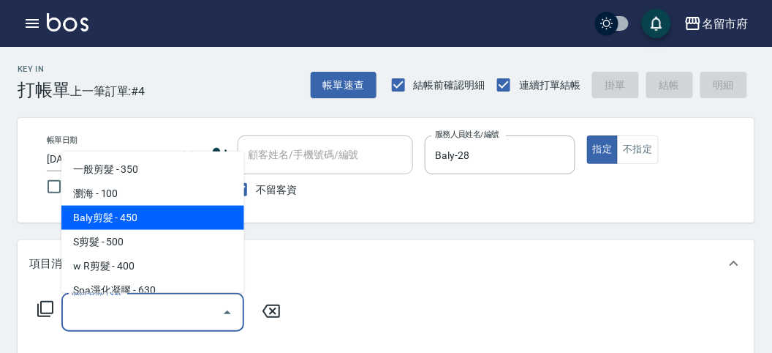
drag, startPoint x: 135, startPoint y: 181, endPoint x: 140, endPoint y: 216, distance: 35.5
click at [140, 216] on ul "一般剪髮 - 350 瀏海 - 100 Baly剪髮 - 450 S剪髮 - 500 w R剪髮 - 400 Spa淨化凝膠 - 630 spa洗髮 - 50…" at bounding box center [152, 221] width 183 height 141
click at [140, 216] on span "Baly剪髮 - 450" at bounding box center [152, 218] width 183 height 24
type input "Baly剪髮(C004)"
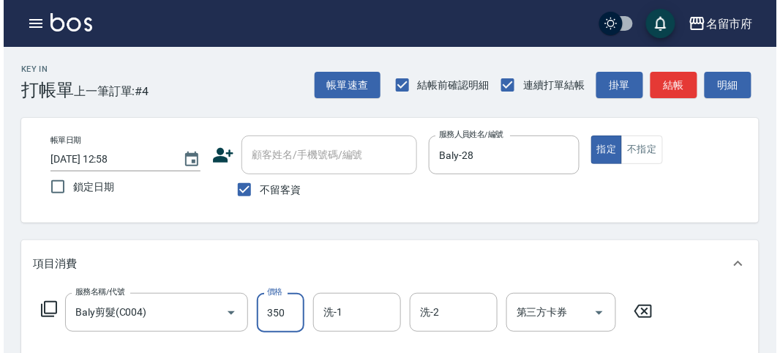
scroll to position [406, 0]
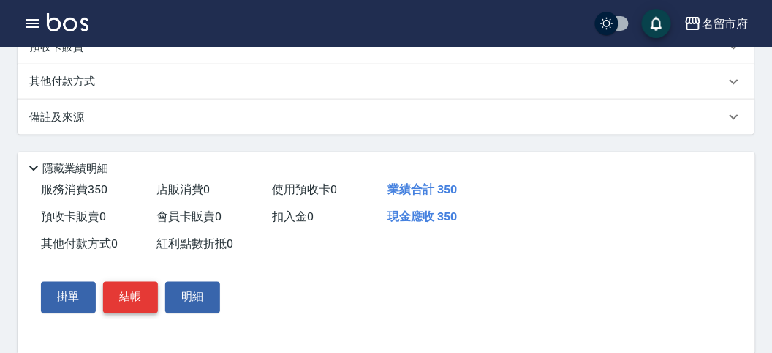
type input "350"
click at [134, 301] on button "結帳" at bounding box center [130, 297] width 55 height 31
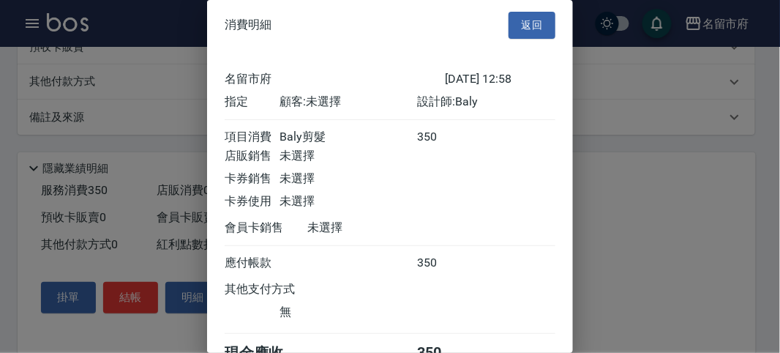
scroll to position [81, 0]
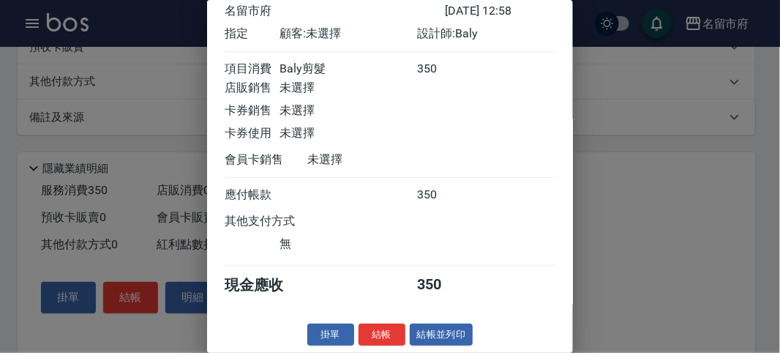
drag, startPoint x: 385, startPoint y: 335, endPoint x: 397, endPoint y: 337, distance: 11.9
click at [382, 315] on button "結帳" at bounding box center [381, 334] width 47 height 23
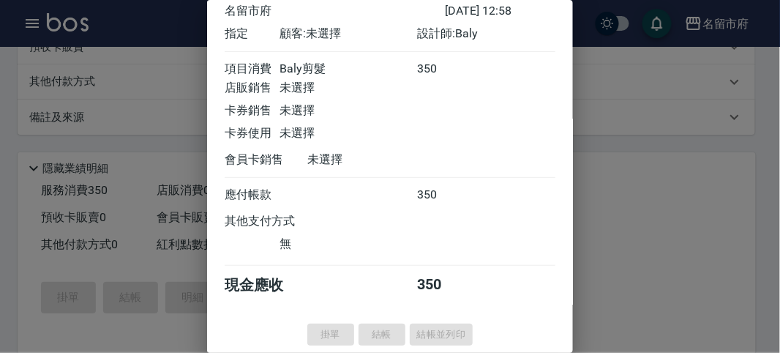
type input "[DATE] 13:15"
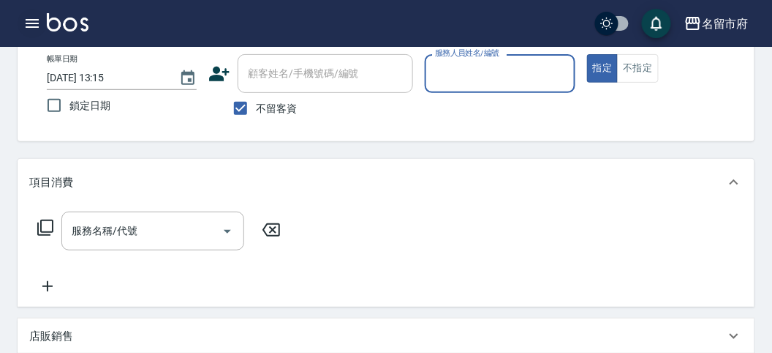
click at [38, 15] on icon "button" at bounding box center [32, 24] width 18 height 18
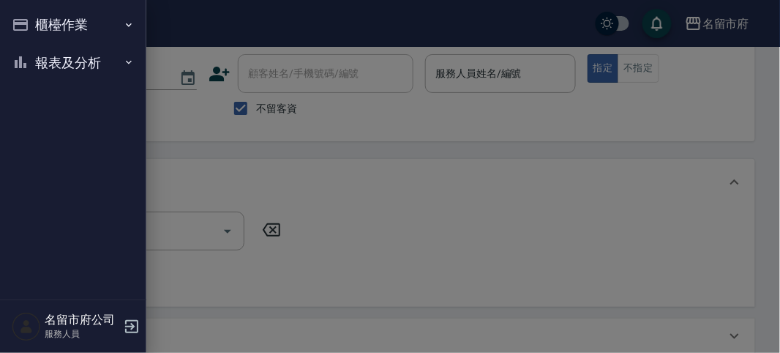
click at [61, 62] on button "報表及分析" at bounding box center [73, 63] width 135 height 38
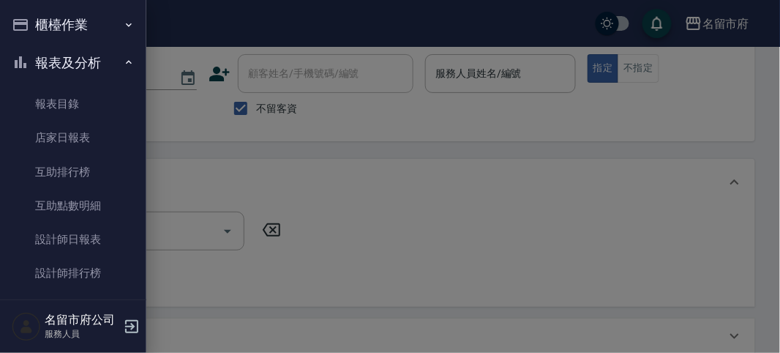
click at [107, 10] on button "櫃檯作業" at bounding box center [73, 25] width 135 height 38
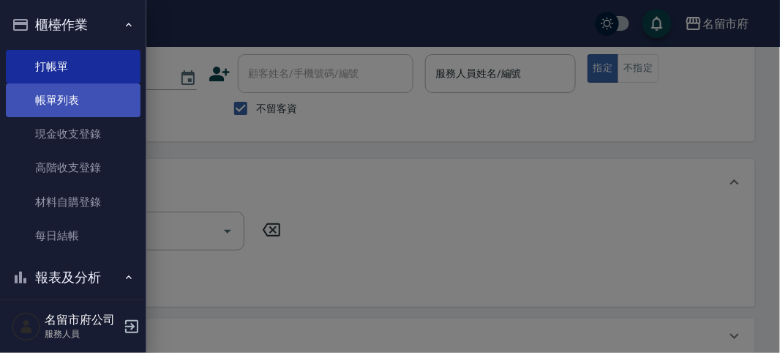
click at [92, 105] on link "帳單列表" at bounding box center [73, 100] width 135 height 34
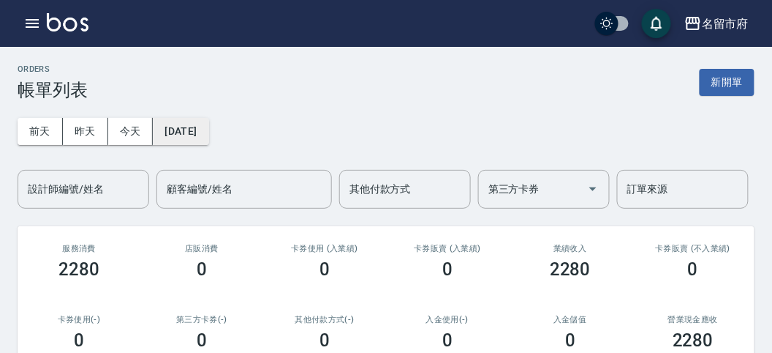
click at [172, 135] on button "[DATE]" at bounding box center [181, 131] width 56 height 27
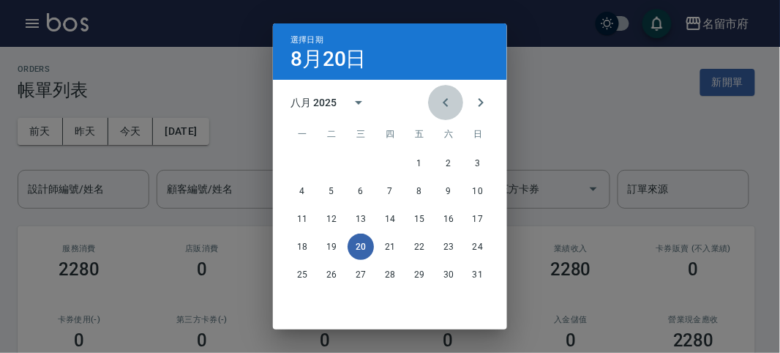
click at [437, 97] on icon "Previous month" at bounding box center [446, 103] width 18 height 18
click at [432, 97] on button "Previous month" at bounding box center [445, 102] width 35 height 35
click at [357, 214] on button "11" at bounding box center [360, 219] width 26 height 26
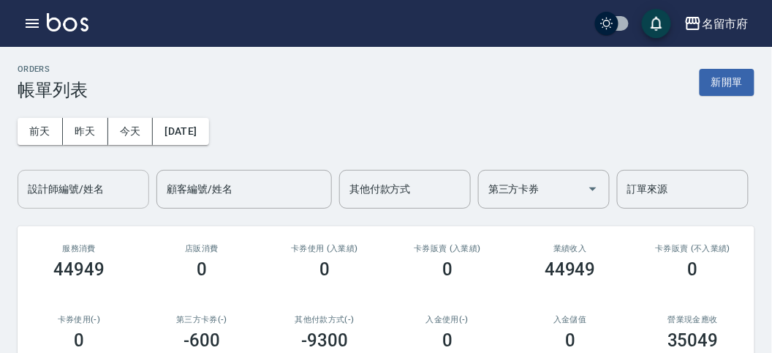
click at [80, 192] on div "設計師編號/姓名 設計師編號/姓名" at bounding box center [84, 189] width 132 height 39
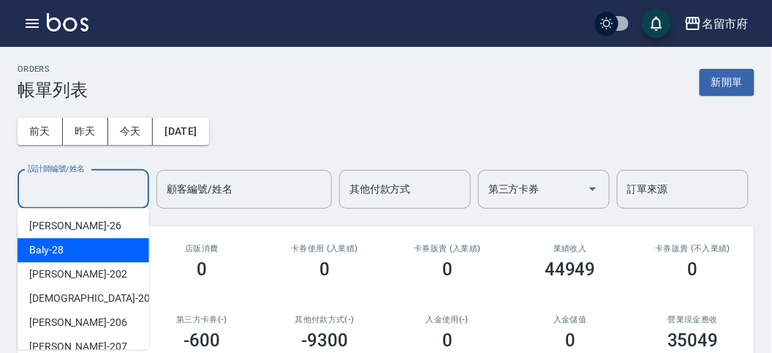
click at [74, 261] on div "Baly -28" at bounding box center [84, 250] width 132 height 24
click at [73, 176] on input "Baly-28" at bounding box center [72, 189] width 97 height 26
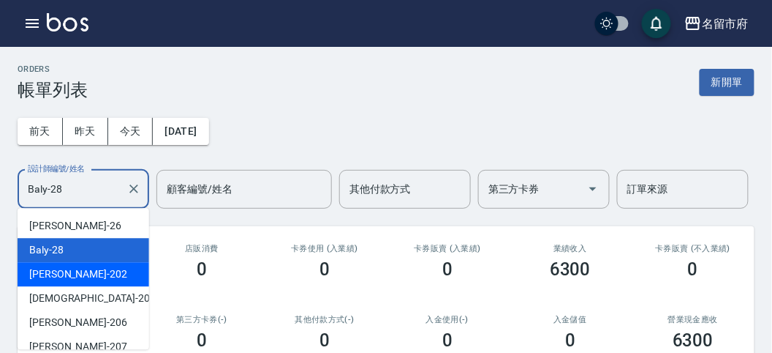
click at [74, 268] on div "[PERSON_NAME] -202" at bounding box center [84, 274] width 132 height 24
type input "[PERSON_NAME]-202"
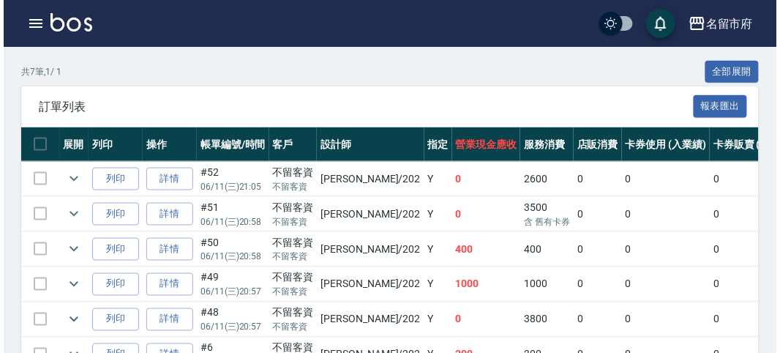
scroll to position [445, 0]
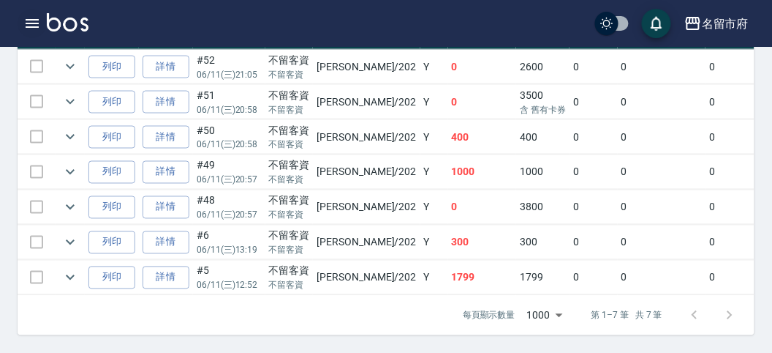
click at [26, 24] on icon "button" at bounding box center [32, 24] width 18 height 18
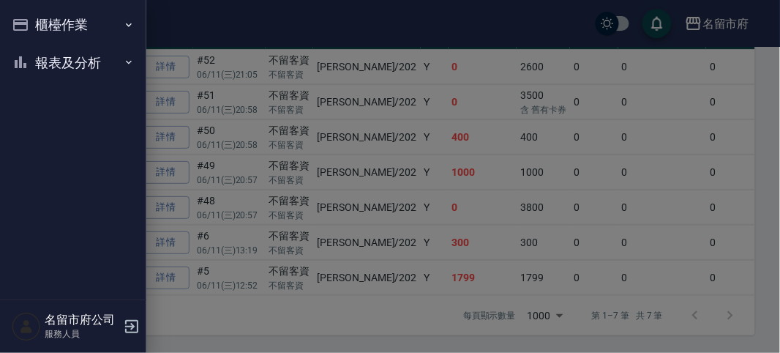
click at [26, 23] on icon "button" at bounding box center [20, 25] width 15 height 12
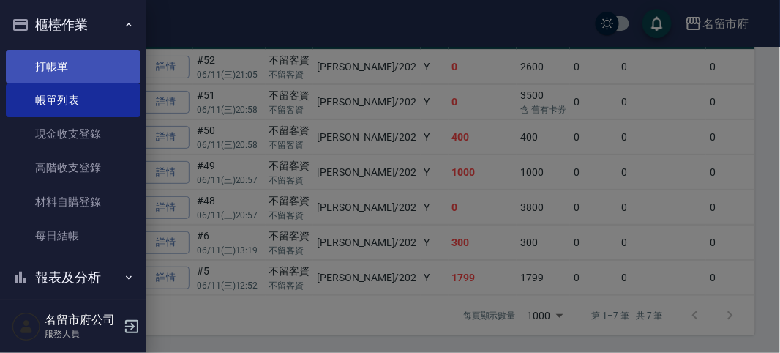
click at [65, 71] on link "打帳單" at bounding box center [73, 67] width 135 height 34
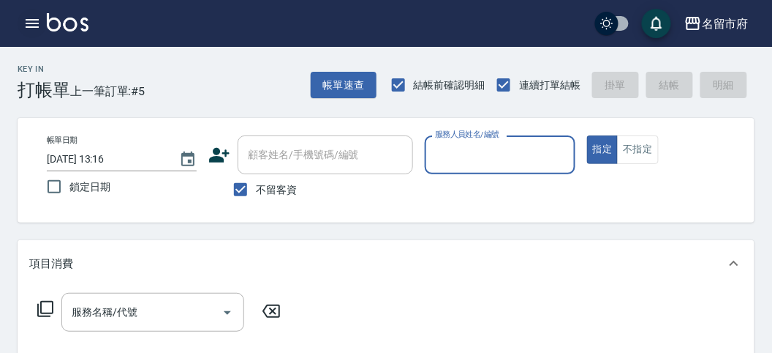
click at [40, 20] on icon "button" at bounding box center [32, 24] width 18 height 18
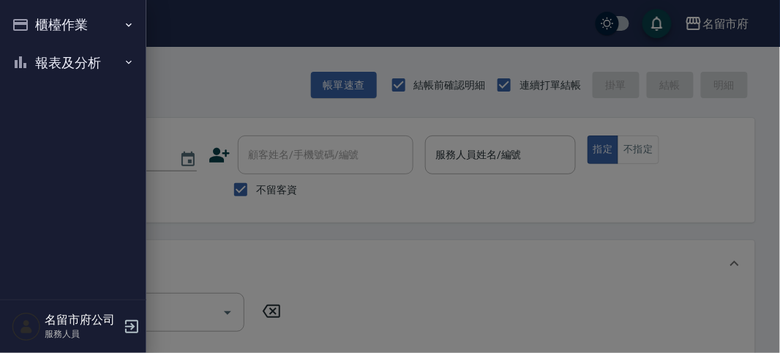
click at [66, 70] on button "報表及分析" at bounding box center [73, 63] width 135 height 38
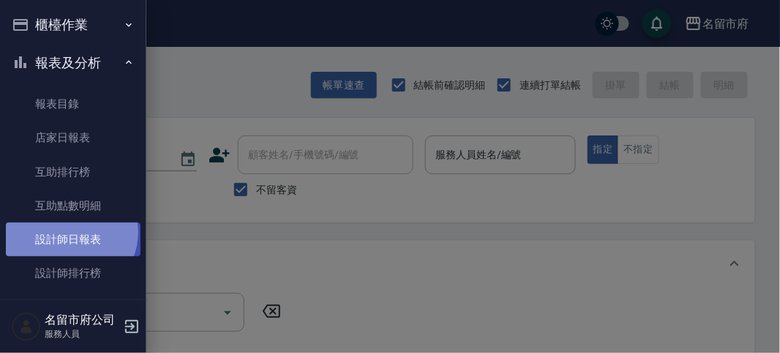
click at [69, 232] on link "設計師日報表" at bounding box center [73, 239] width 135 height 34
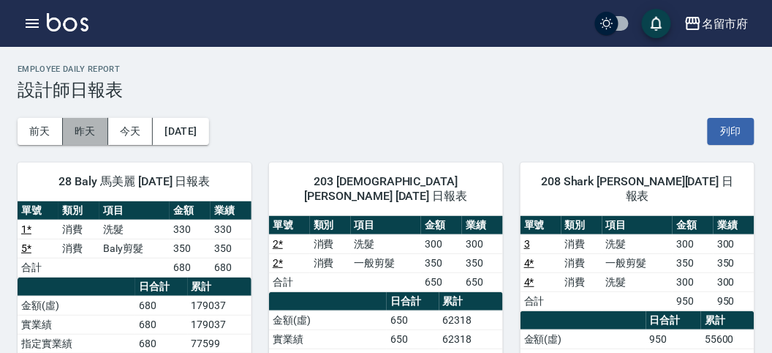
click at [89, 133] on button "昨天" at bounding box center [85, 131] width 45 height 27
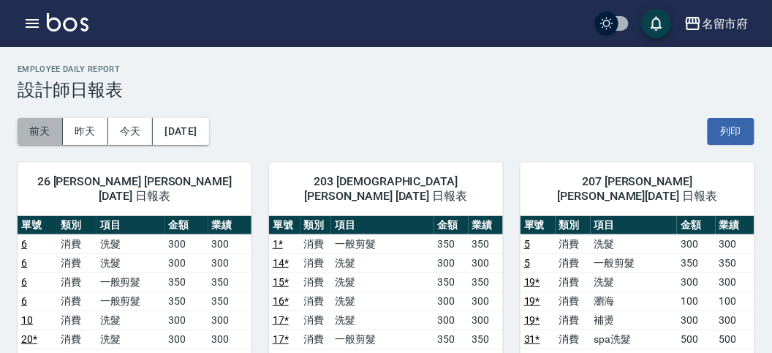
click at [35, 126] on button "前天" at bounding box center [40, 131] width 45 height 27
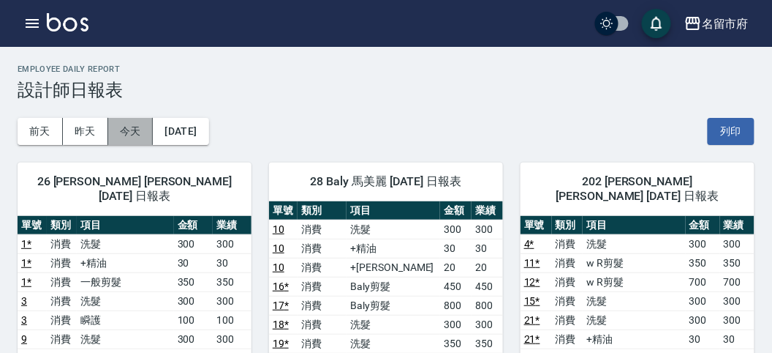
click at [138, 133] on button "今天" at bounding box center [130, 131] width 45 height 27
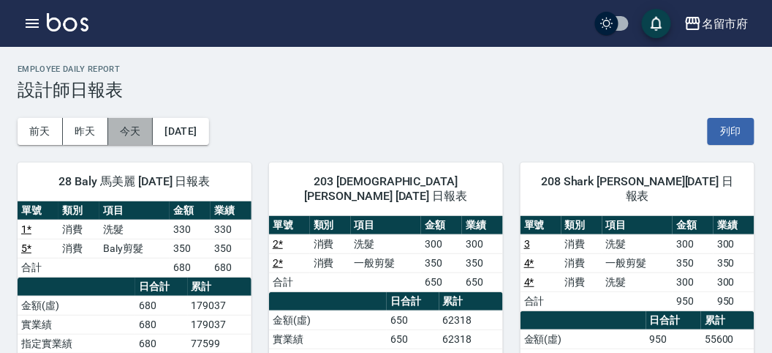
click at [132, 136] on button "今天" at bounding box center [130, 131] width 45 height 27
click at [91, 130] on button "昨天" at bounding box center [85, 131] width 45 height 27
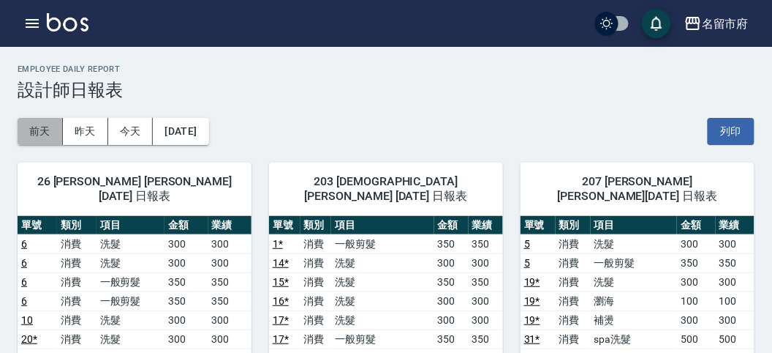
click at [57, 136] on button "前天" at bounding box center [40, 131] width 45 height 27
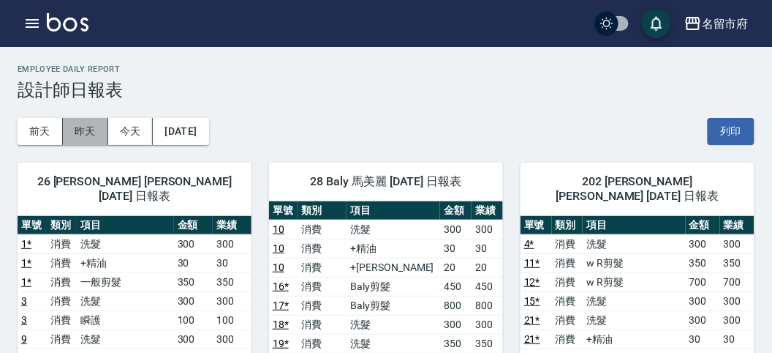
click at [80, 135] on button "昨天" at bounding box center [85, 131] width 45 height 27
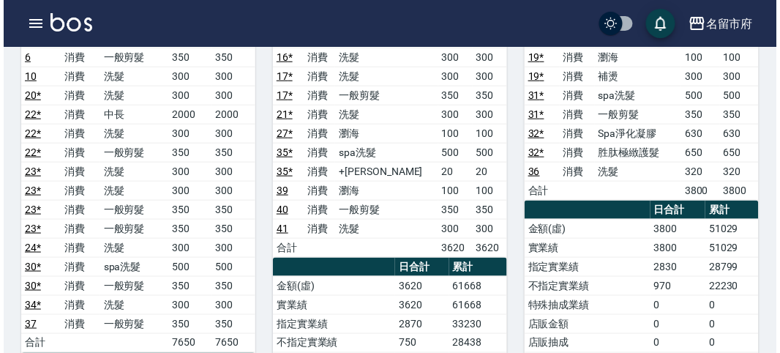
scroll to position [162, 0]
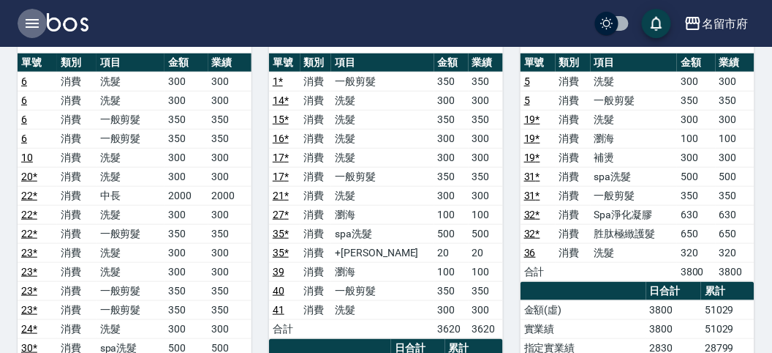
click at [33, 19] on icon "button" at bounding box center [32, 23] width 13 height 9
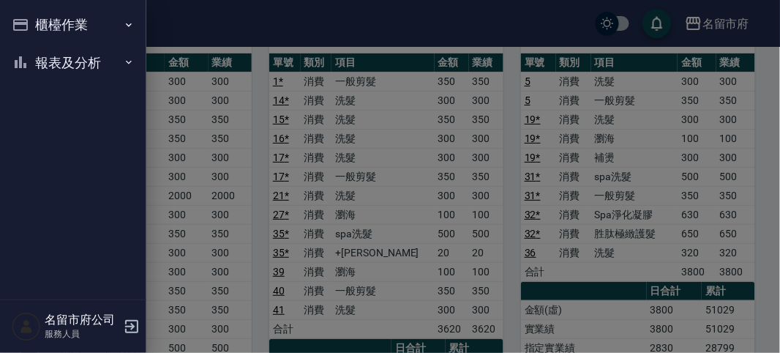
click at [33, 19] on nav "櫃檯作業 打帳單 帳單列表 現金收支登錄 高階收支登錄 材料自購登錄 每日結帳 報表及分析 報表目錄 店家日報表 互助排行榜 互助點數明細 設計師日報表 設計…" at bounding box center [73, 149] width 146 height 299
click at [39, 32] on button "櫃檯作業" at bounding box center [73, 25] width 135 height 38
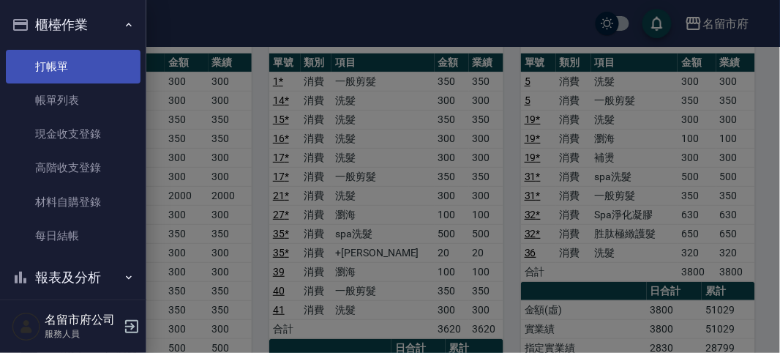
click at [75, 75] on link "打帳單" at bounding box center [73, 67] width 135 height 34
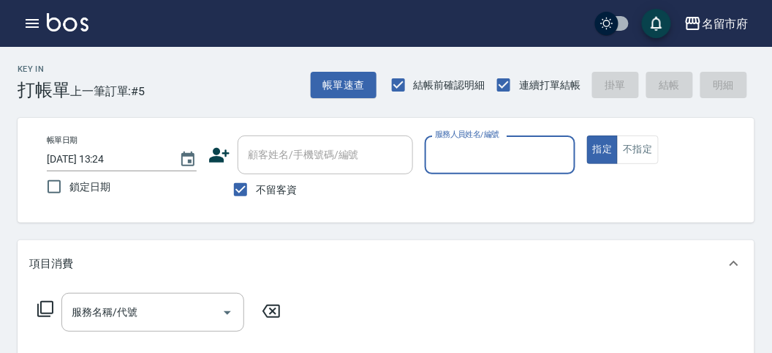
drag, startPoint x: 499, startPoint y: 152, endPoint x: 530, endPoint y: 155, distance: 31.6
click at [499, 150] on input "服務人員姓名/編號" at bounding box center [500, 155] width 137 height 26
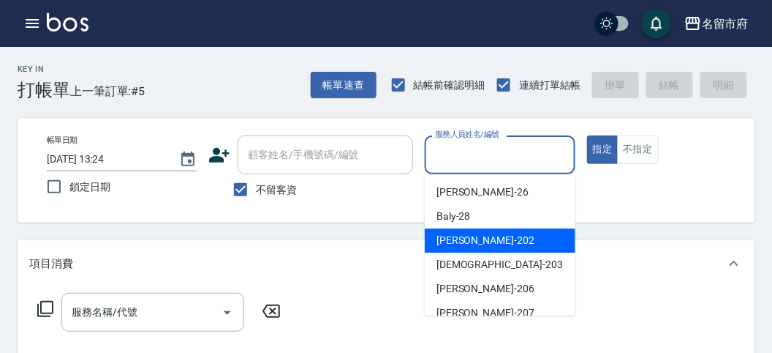
drag, startPoint x: 468, startPoint y: 245, endPoint x: 473, endPoint y: 233, distance: 13.4
click at [468, 244] on span "[PERSON_NAME] -202" at bounding box center [486, 240] width 98 height 15
type input "[PERSON_NAME]-202"
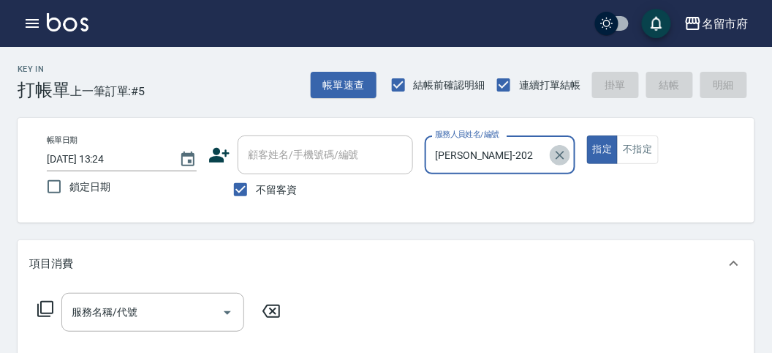
click at [558, 152] on icon "Clear" at bounding box center [560, 155] width 9 height 9
click at [502, 159] on input "服務人員姓名/編號" at bounding box center [500, 155] width 137 height 26
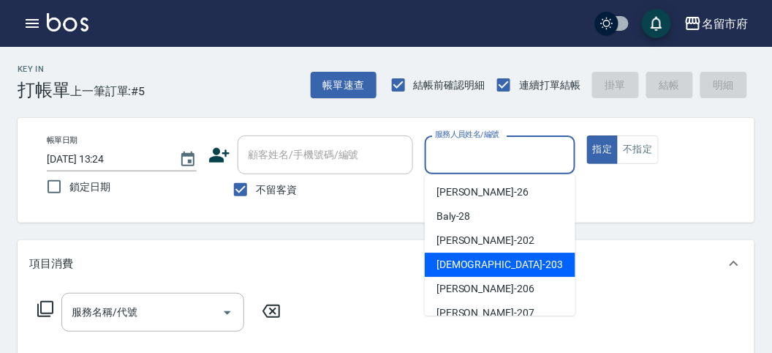
drag, startPoint x: 448, startPoint y: 265, endPoint x: 440, endPoint y: 266, distance: 8.1
click at [448, 266] on span "聖德 -203" at bounding box center [500, 264] width 127 height 15
type input "聖德-203"
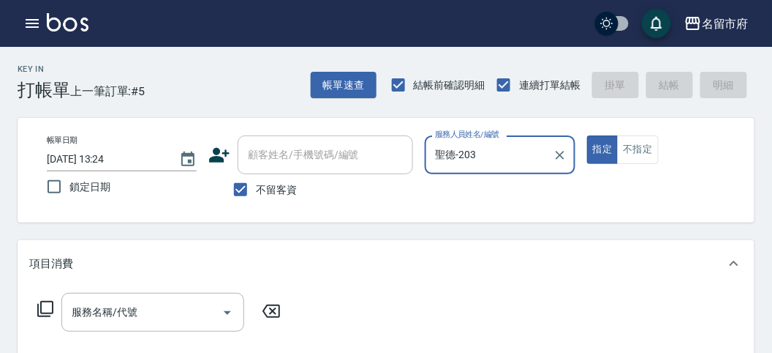
click at [51, 307] on icon at bounding box center [46, 309] width 18 height 18
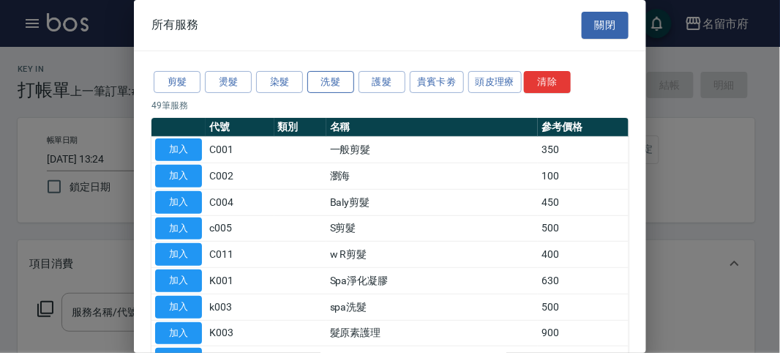
click at [338, 79] on button "洗髮" at bounding box center [330, 82] width 47 height 23
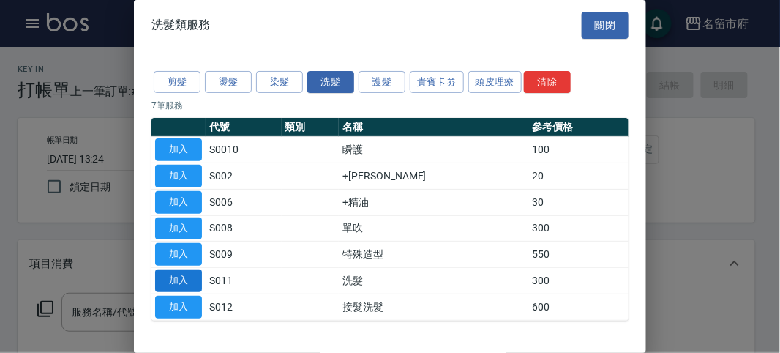
click at [172, 283] on button "加入" at bounding box center [178, 280] width 47 height 23
type input "洗髮(S011)"
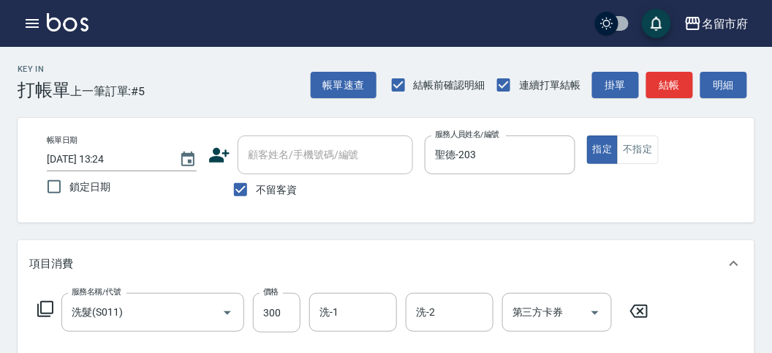
click at [52, 306] on icon at bounding box center [46, 309] width 18 height 18
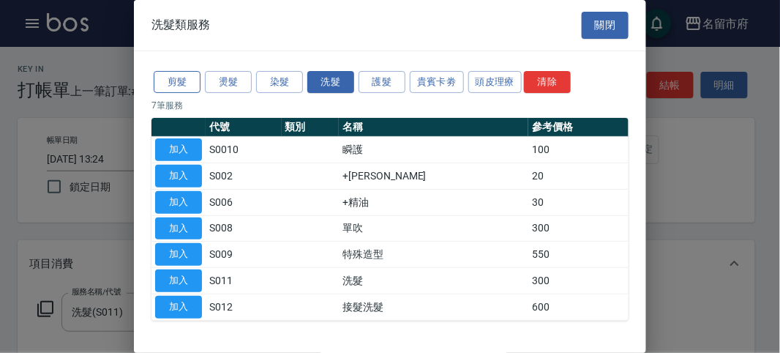
click at [158, 75] on div "剪髮 燙髮 染髮 洗髮 護髮 貴賓卡劵 頭皮理療 清除" at bounding box center [389, 82] width 477 height 27
click at [168, 89] on button "剪髮" at bounding box center [177, 82] width 47 height 23
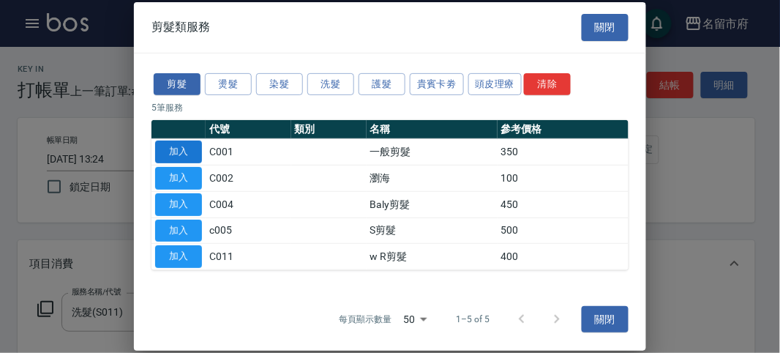
click at [167, 147] on button "加入" at bounding box center [178, 151] width 47 height 23
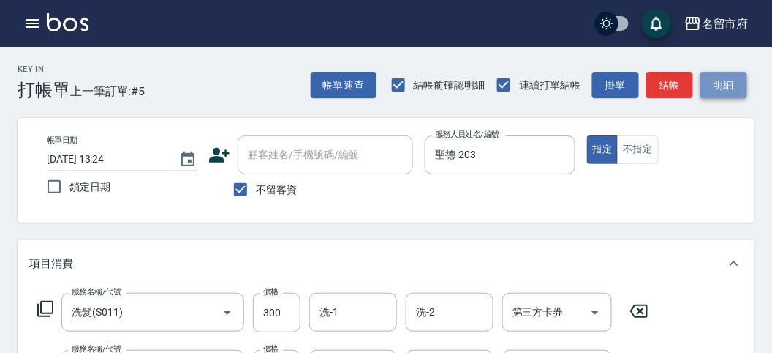
click at [720, 93] on button "明細" at bounding box center [724, 85] width 47 height 27
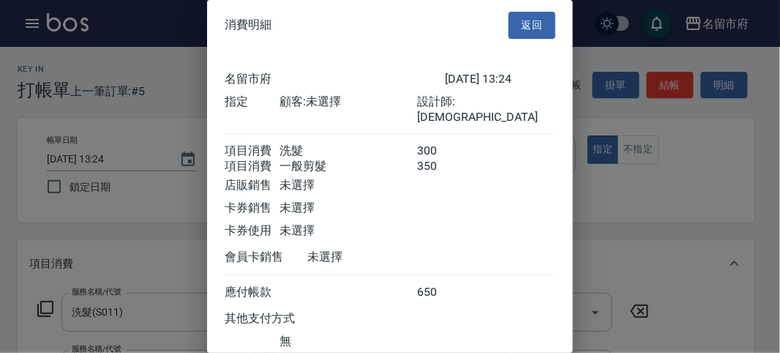
scroll to position [97, 0]
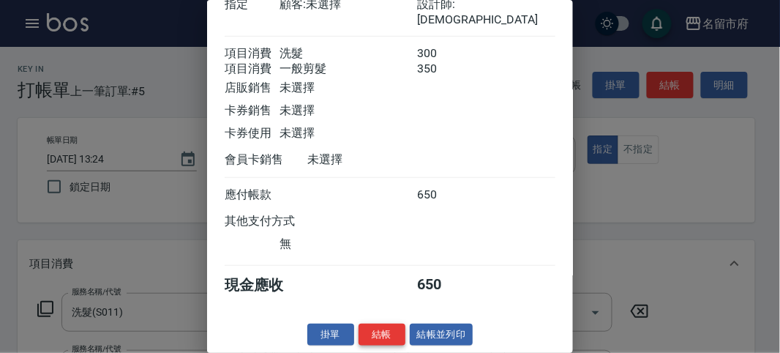
click at [378, 315] on button "結帳" at bounding box center [381, 334] width 47 height 23
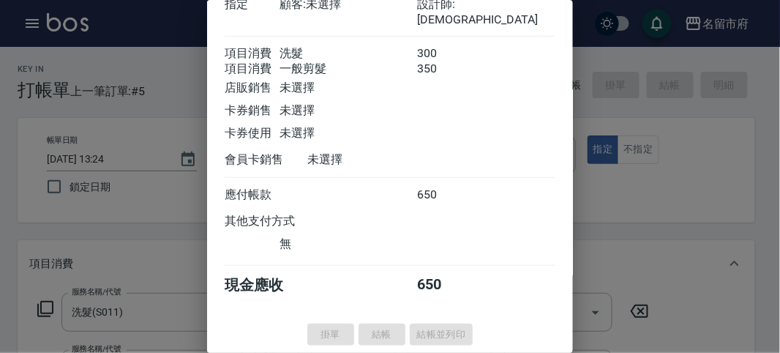
type input "[DATE] 13:45"
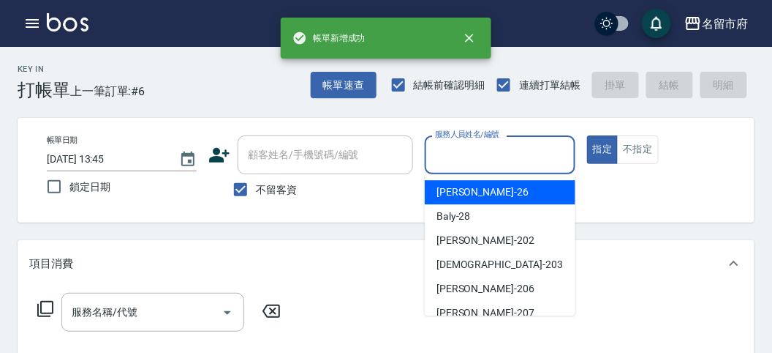
click at [487, 163] on input "服務人員姓名/編號" at bounding box center [500, 155] width 137 height 26
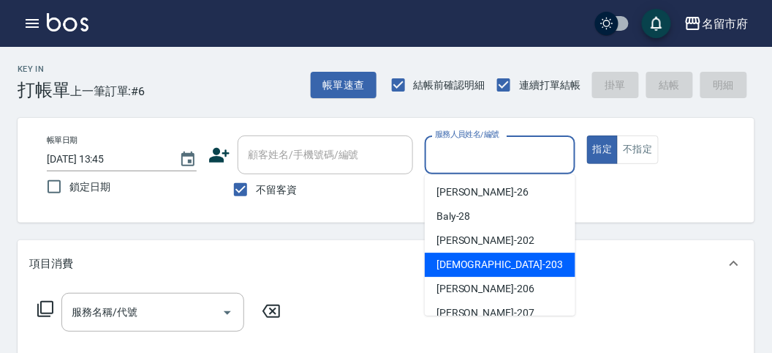
click at [462, 266] on span "聖德 -203" at bounding box center [500, 264] width 127 height 15
type input "聖德-203"
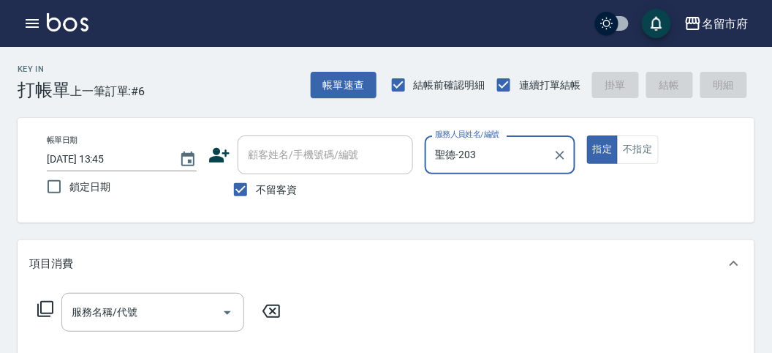
click at [41, 306] on icon at bounding box center [45, 309] width 16 height 16
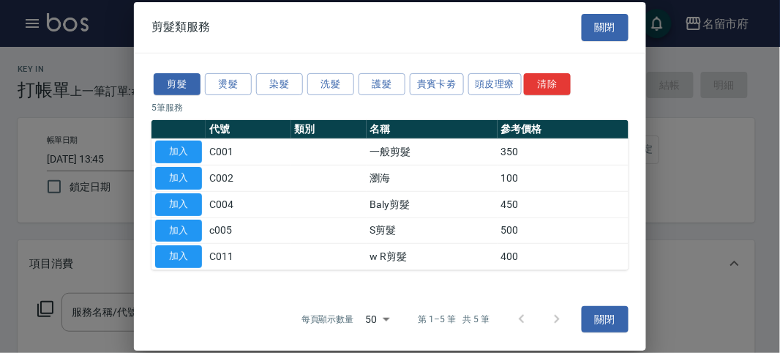
drag, startPoint x: 320, startPoint y: 84, endPoint x: 121, endPoint y: 222, distance: 242.3
click at [322, 85] on button "洗髮" at bounding box center [330, 83] width 47 height 23
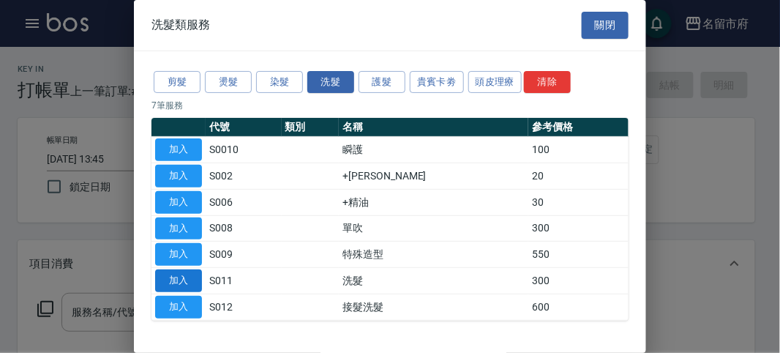
click at [171, 287] on button "加入" at bounding box center [178, 280] width 47 height 23
type input "洗髮(S011)"
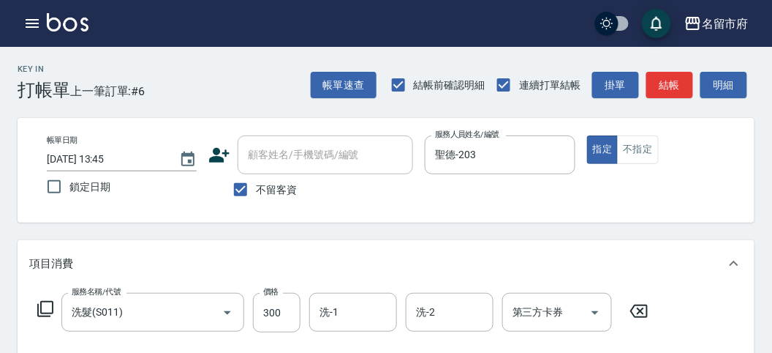
drag, startPoint x: 29, startPoint y: 304, endPoint x: 42, endPoint y: 305, distance: 13.2
click at [38, 305] on div "服務名稱/代號 洗髮(S011) 服務名稱/代號 價格 300 價格 洗-1 洗-1 洗-2 洗-2 第三方卡券 第三方卡券" at bounding box center [343, 312] width 628 height 39
click at [58, 306] on div "服務名稱/代號 洗髮(S011) 服務名稱/代號 價格 300 價格 洗-1 洗-1 洗-2 洗-2 第三方卡券 第三方卡券" at bounding box center [343, 312] width 628 height 39
click at [48, 309] on icon at bounding box center [46, 309] width 18 height 18
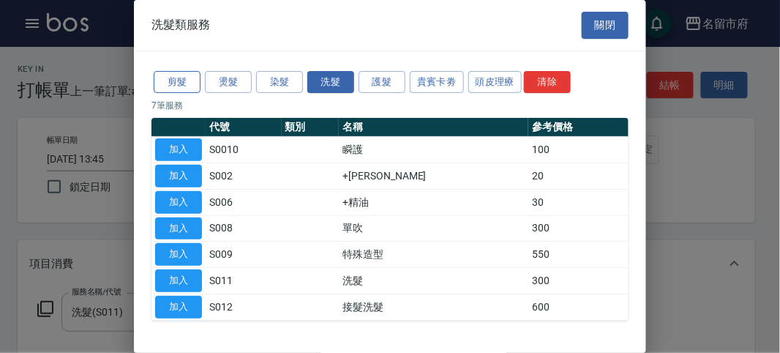
click at [184, 86] on button "剪髮" at bounding box center [177, 82] width 47 height 23
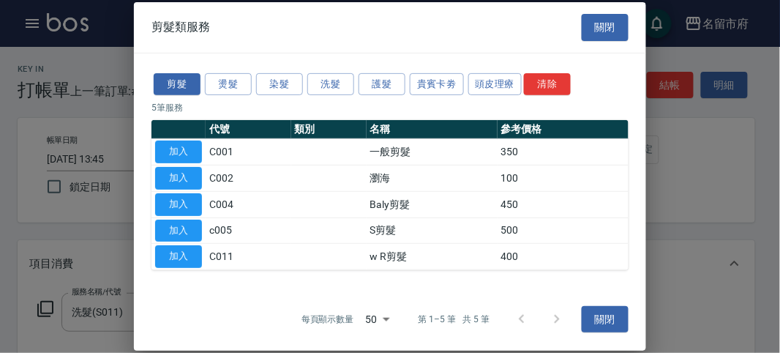
drag, startPoint x: 173, startPoint y: 155, endPoint x: 766, endPoint y: 144, distance: 593.3
click at [175, 154] on button "加入" at bounding box center [178, 151] width 47 height 23
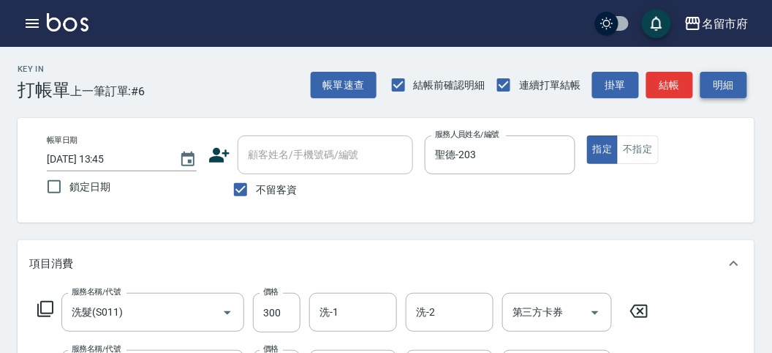
click at [705, 93] on button "明細" at bounding box center [724, 85] width 47 height 27
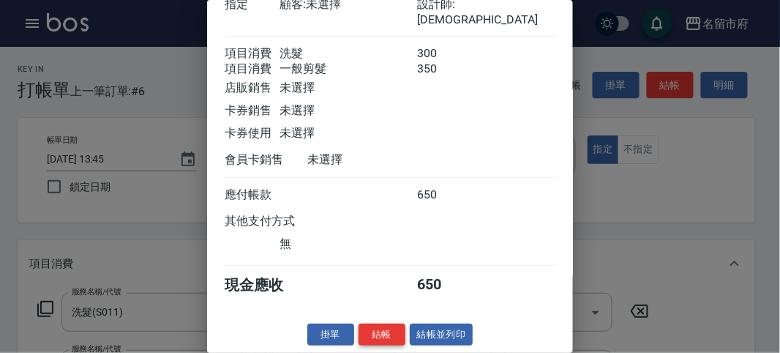
click at [385, 315] on button "結帳" at bounding box center [381, 334] width 47 height 23
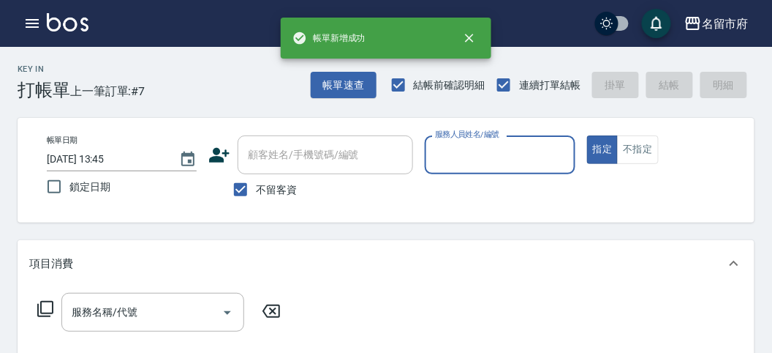
click at [443, 163] on input "服務人員姓名/編號" at bounding box center [500, 155] width 137 height 26
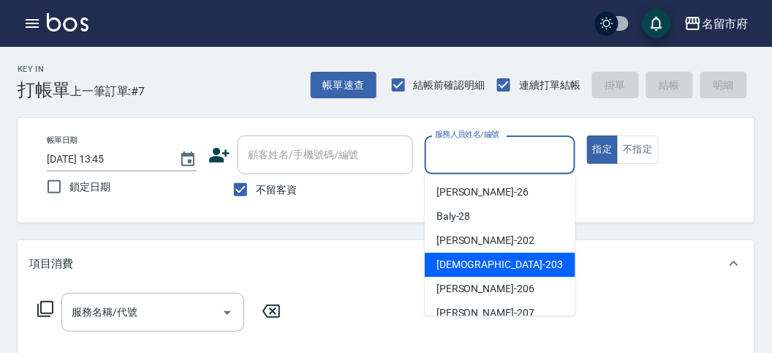
click at [432, 270] on div "聖德 -203" at bounding box center [500, 264] width 151 height 24
type input "聖德-203"
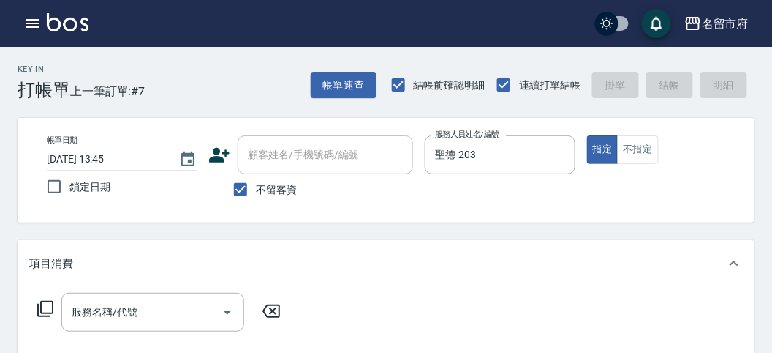
drag, startPoint x: 59, startPoint y: 307, endPoint x: 51, endPoint y: 309, distance: 7.5
click at [56, 309] on div "服務名稱/代號 服務名稱/代號" at bounding box center [159, 312] width 260 height 39
click at [51, 309] on icon at bounding box center [46, 309] width 18 height 18
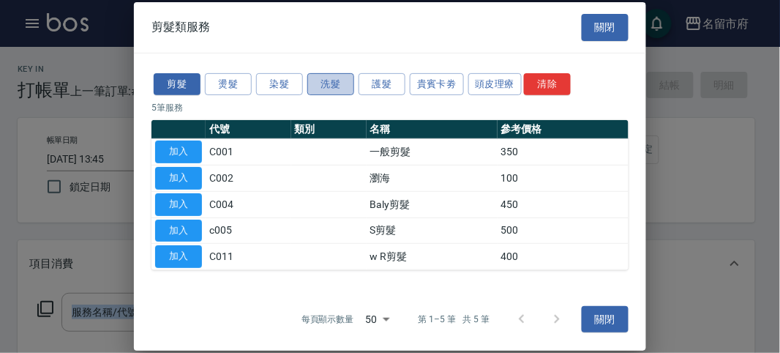
click at [330, 86] on button "洗髮" at bounding box center [330, 83] width 47 height 23
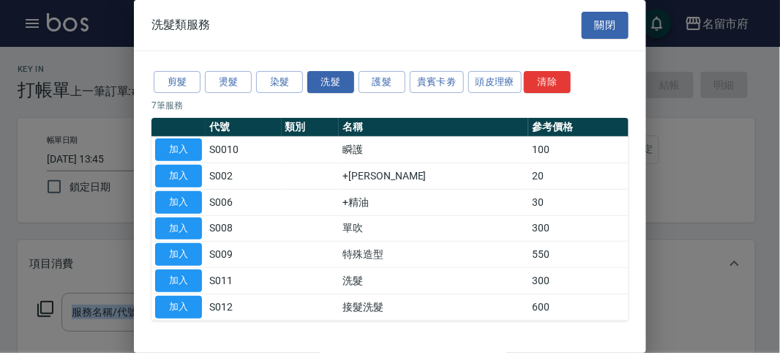
click at [178, 273] on button "加入" at bounding box center [178, 280] width 47 height 23
type input "洗髮(S011)"
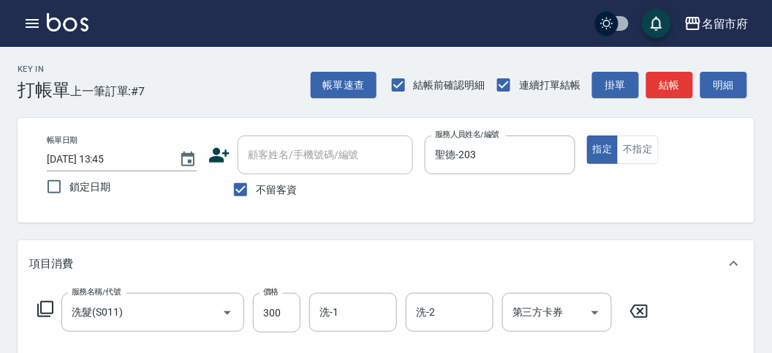
click at [51, 303] on icon at bounding box center [46, 309] width 18 height 18
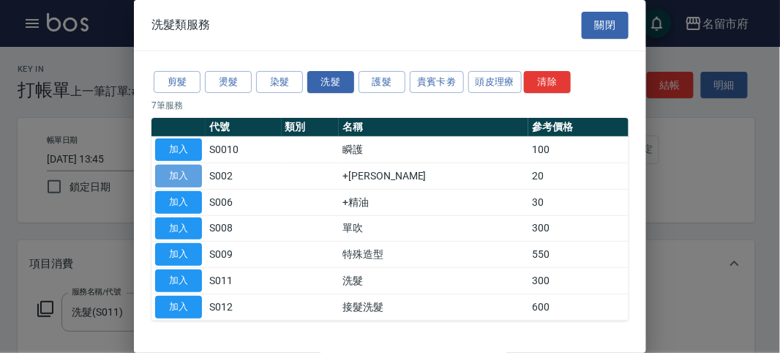
click at [179, 180] on button "加入" at bounding box center [178, 176] width 47 height 23
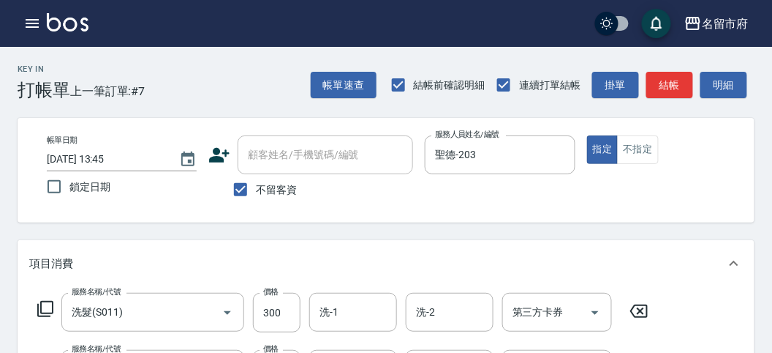
click at [48, 306] on icon at bounding box center [46, 309] width 18 height 18
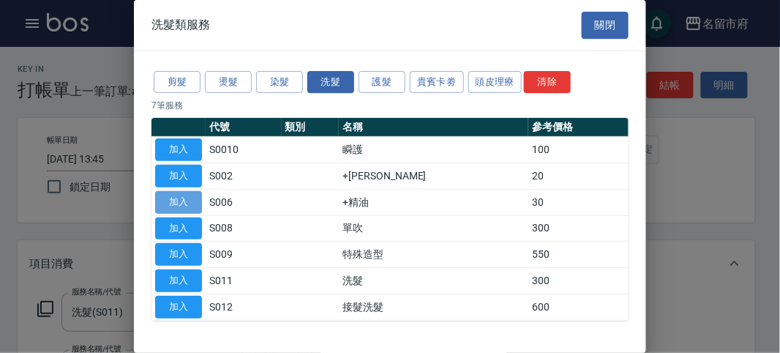
click at [174, 197] on button "加入" at bounding box center [178, 202] width 47 height 23
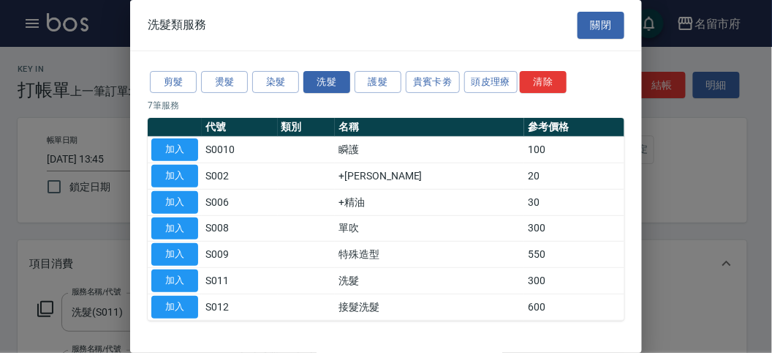
scroll to position [81, 0]
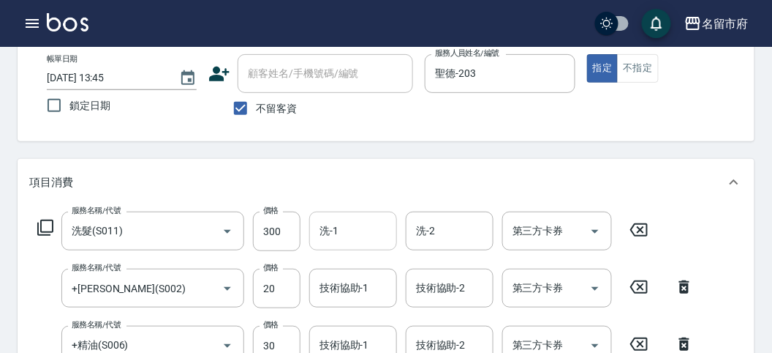
click at [361, 226] on input "洗-1" at bounding box center [353, 231] width 75 height 26
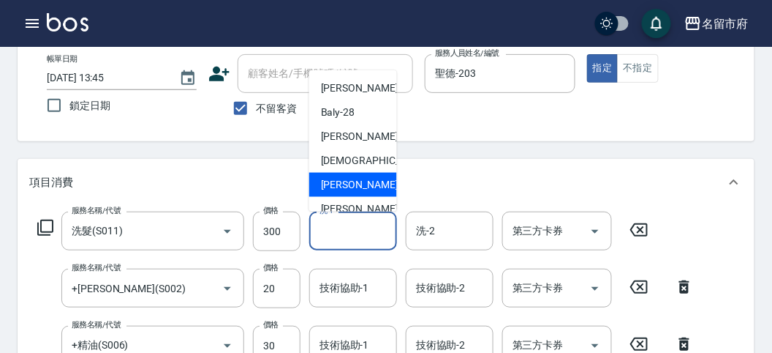
scroll to position [112, 0]
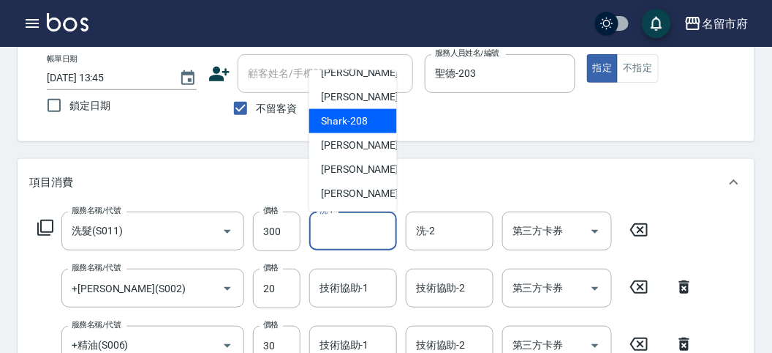
click at [355, 118] on span "Shark -208" at bounding box center [344, 120] width 47 height 15
type input "Shark-208"
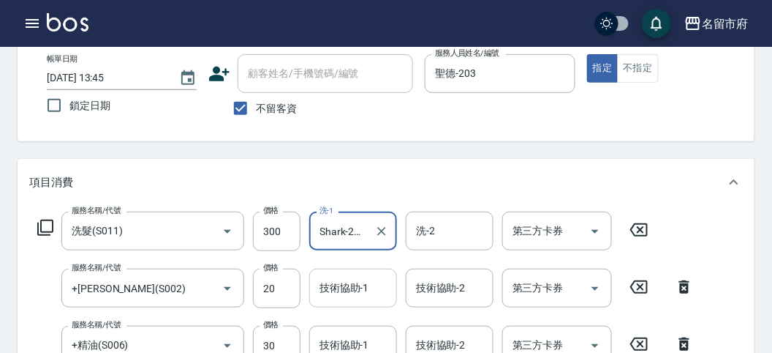
click at [362, 295] on input "技術協助-1" at bounding box center [353, 288] width 75 height 26
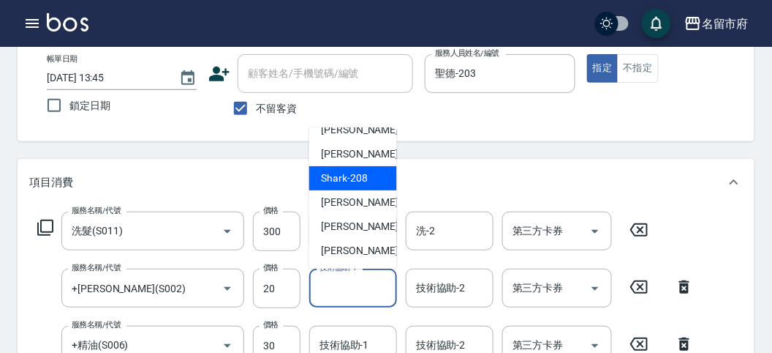
click at [342, 184] on span "Shark -208" at bounding box center [344, 177] width 47 height 15
type input "Shark-208"
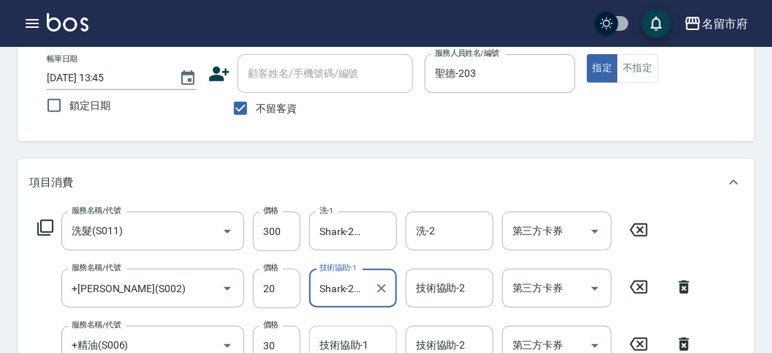
click at [362, 315] on input "技術協助-1" at bounding box center [353, 345] width 75 height 26
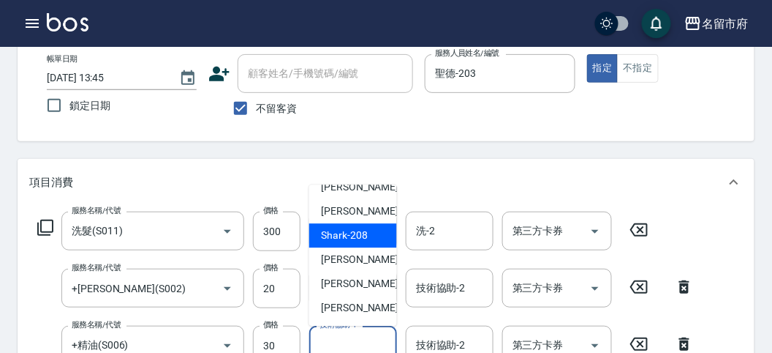
click at [353, 233] on span "Shark -208" at bounding box center [344, 235] width 47 height 15
type input "Shark-208"
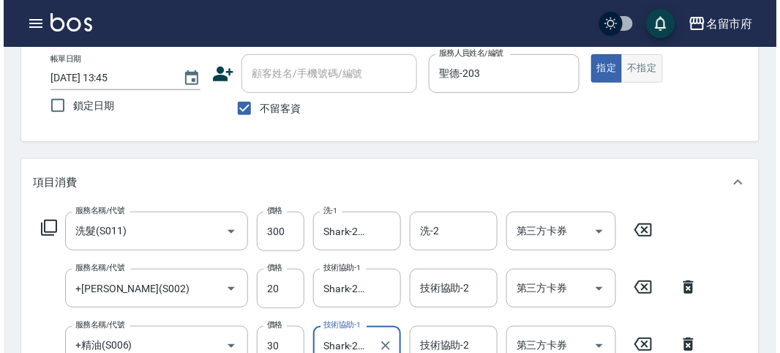
scroll to position [0, 0]
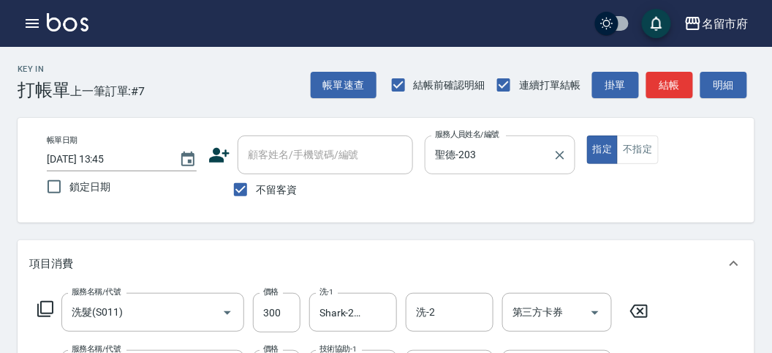
click at [728, 80] on button "明細" at bounding box center [724, 85] width 47 height 27
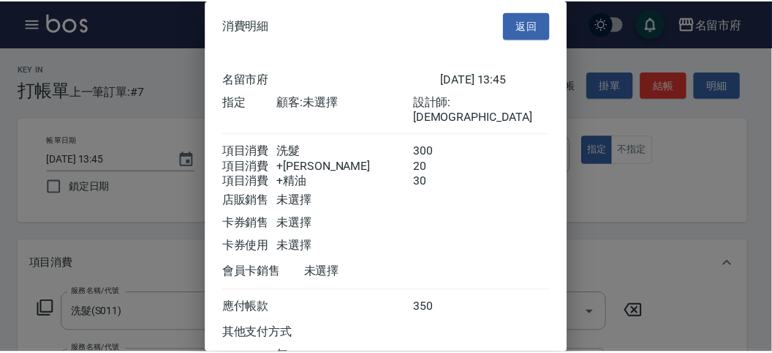
scroll to position [114, 0]
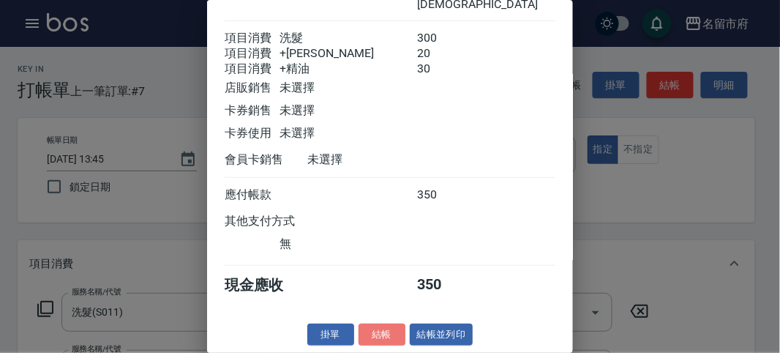
click at [379, 315] on button "結帳" at bounding box center [381, 334] width 47 height 23
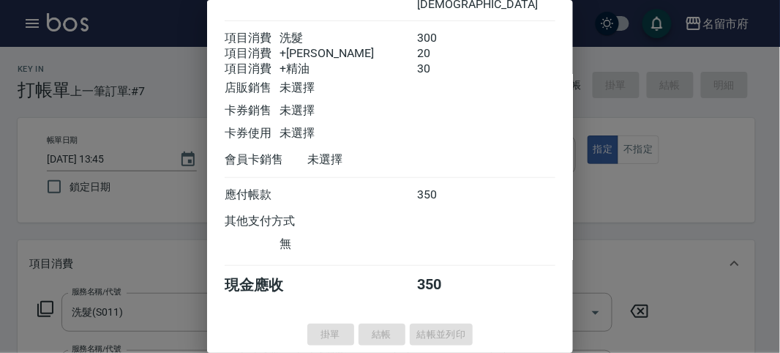
type input "[DATE] 13:46"
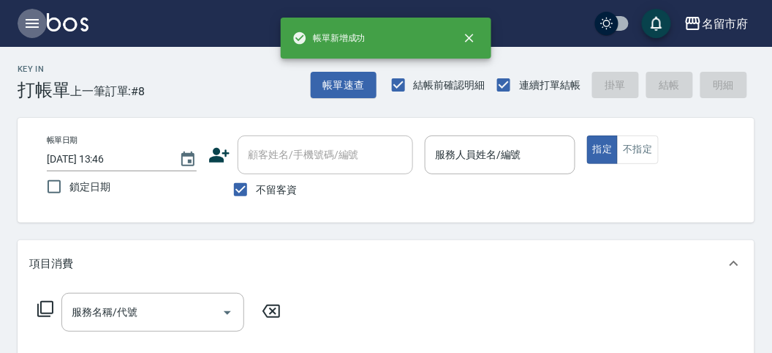
click at [35, 26] on icon "button" at bounding box center [32, 24] width 18 height 18
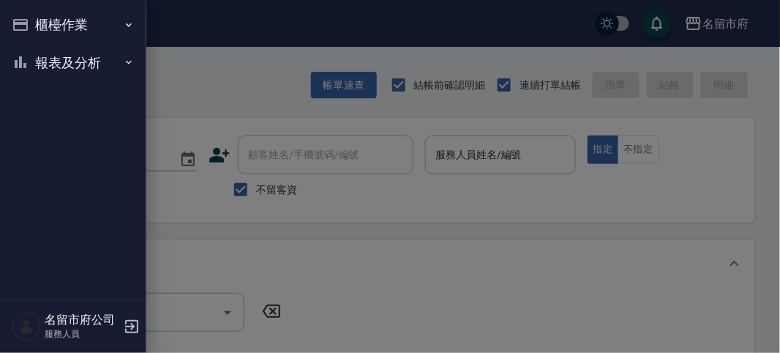
click at [34, 53] on button "報表及分析" at bounding box center [73, 63] width 135 height 38
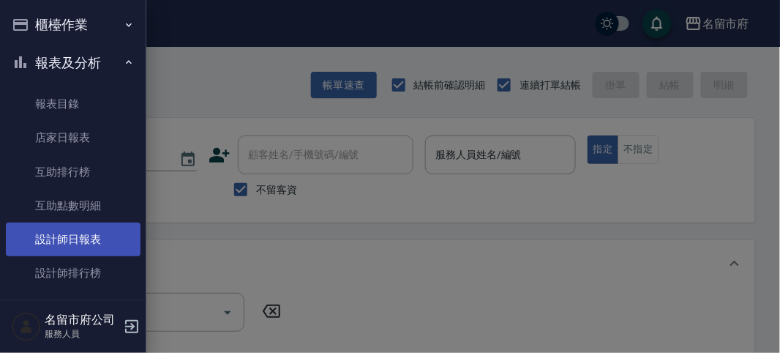
click at [42, 238] on link "設計師日報表" at bounding box center [73, 239] width 135 height 34
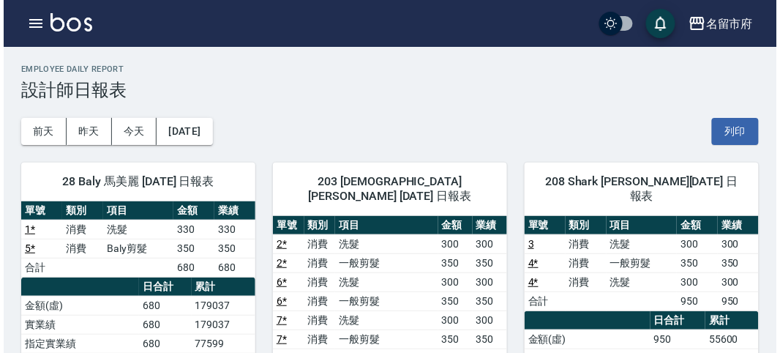
scroll to position [325, 0]
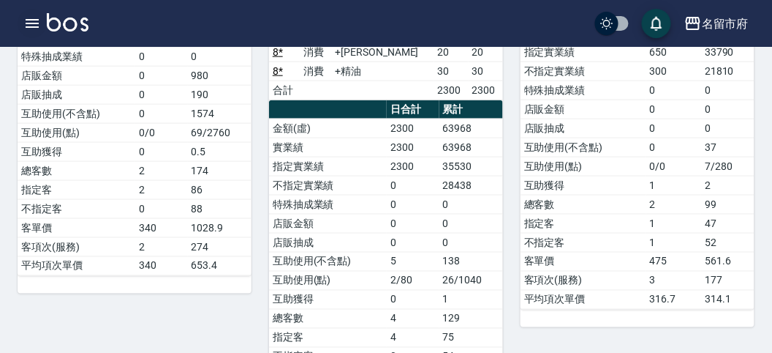
click at [36, 19] on icon "button" at bounding box center [32, 23] width 13 height 9
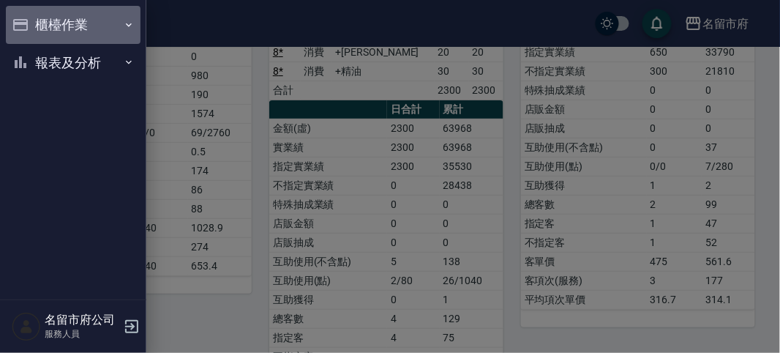
click at [36, 19] on button "櫃檯作業" at bounding box center [73, 25] width 135 height 38
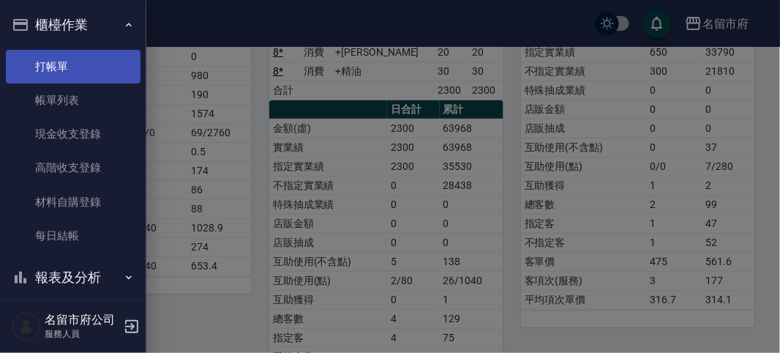
click at [57, 57] on link "打帳單" at bounding box center [73, 67] width 135 height 34
